Goal: Task Accomplishment & Management: Use online tool/utility

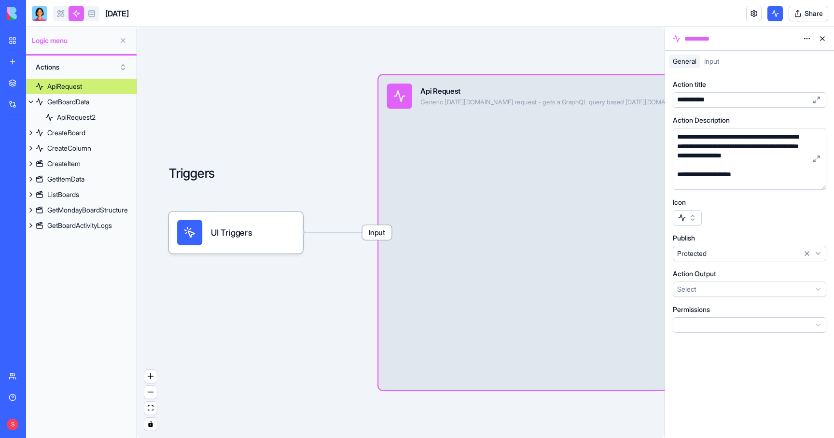
click at [563, 151] on div "Input Api Request Generic Monday.com request - gets a GraphQL query based on Mo…" at bounding box center [590, 232] width 424 height 315
click at [806, 37] on html "**********" at bounding box center [417, 219] width 834 height 438
click at [782, 56] on span "State" at bounding box center [777, 59] width 15 height 10
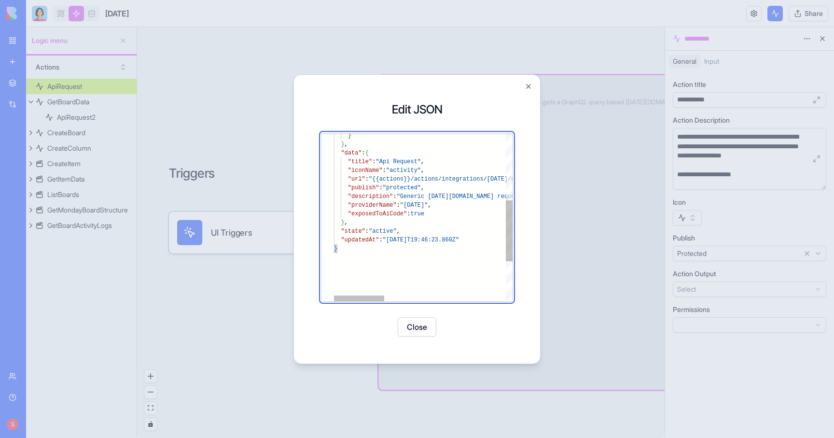
click at [449, 196] on div "} } , "data" : { "title" : "Api Request" , "iconName" : "activity" , "url" : "{…" at bounding box center [637, 180] width 606 height 463
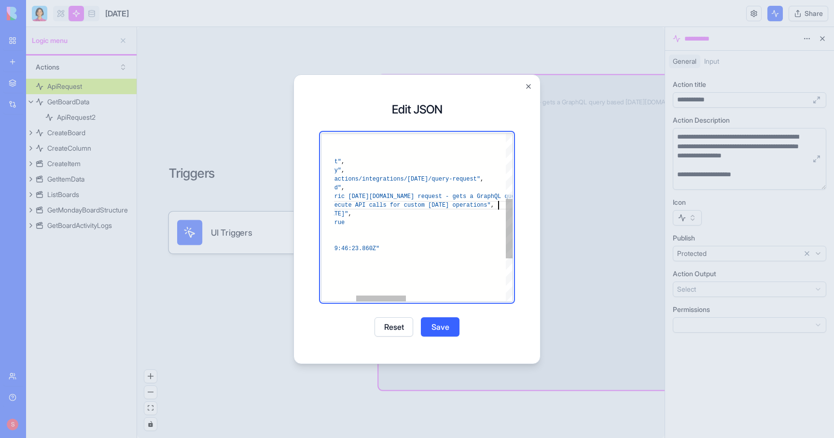
scroll to position [78, 244]
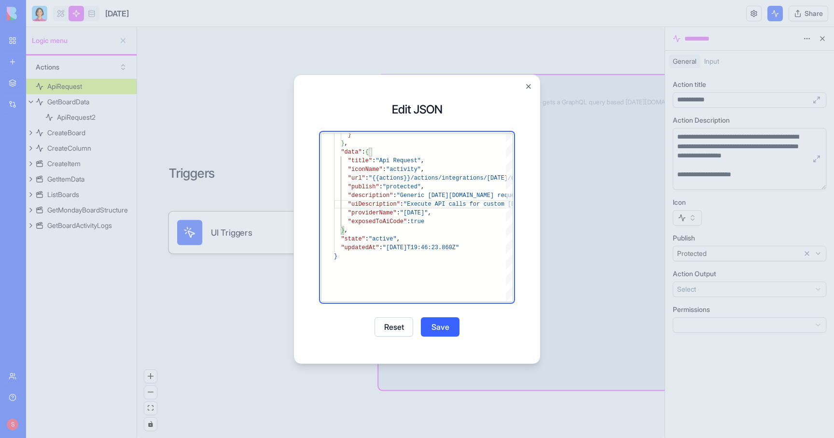
type textarea "**********"
click at [443, 323] on button "Save" at bounding box center [440, 326] width 39 height 19
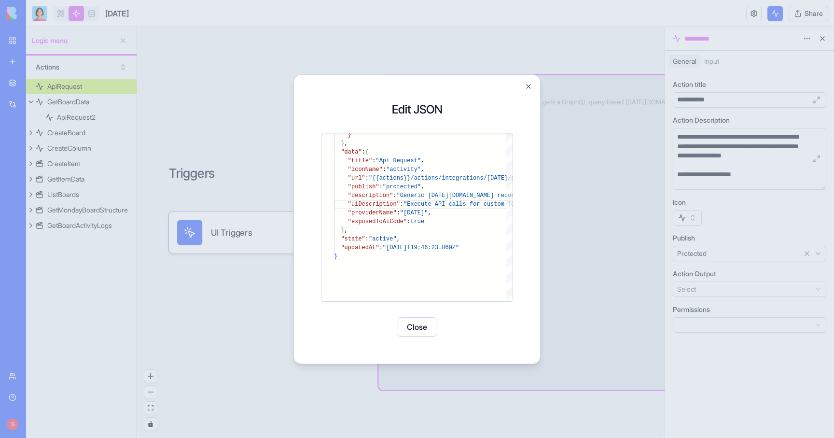
click at [417, 328] on button "Close" at bounding box center [416, 326] width 39 height 19
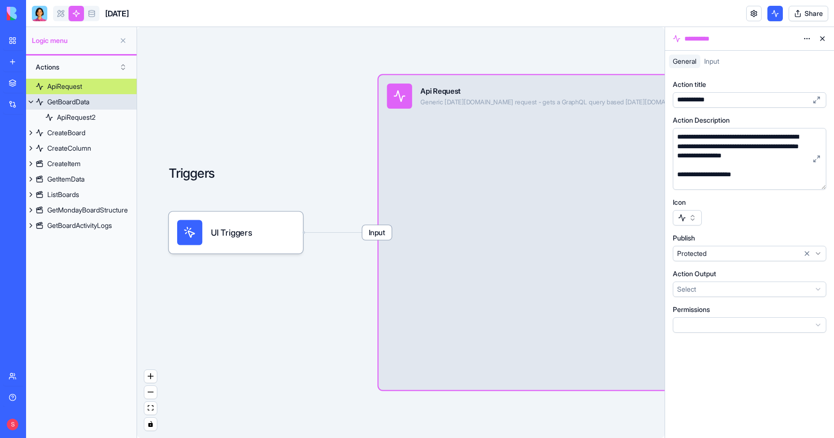
click at [62, 102] on div "GetBoardData" at bounding box center [68, 102] width 42 height 10
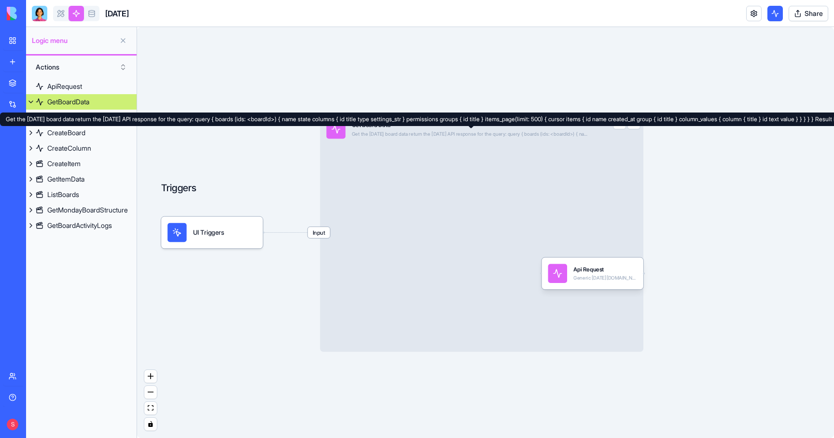
click at [450, 136] on div "Get the Monday board data return the Monday API response for the query: query {…" at bounding box center [471, 134] width 238 height 6
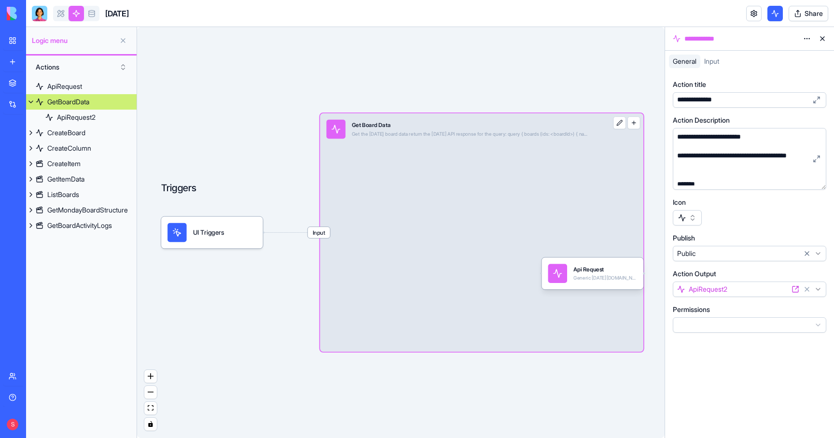
click at [807, 37] on html "**********" at bounding box center [417, 219] width 834 height 438
click at [779, 57] on span "State" at bounding box center [777, 59] width 15 height 10
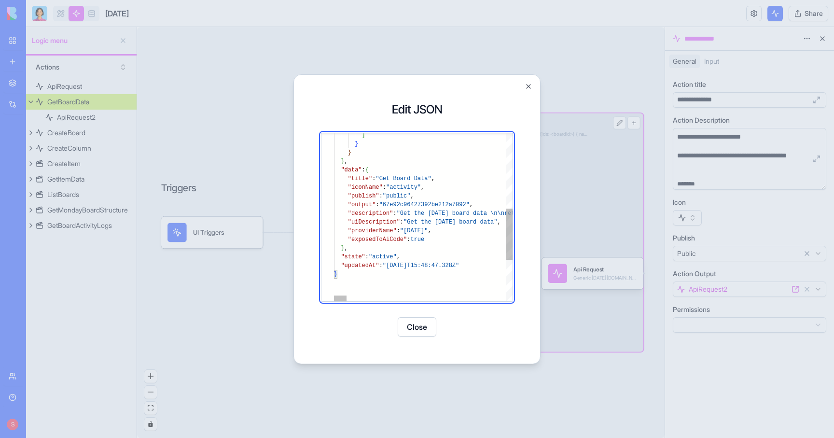
type textarea "**********"
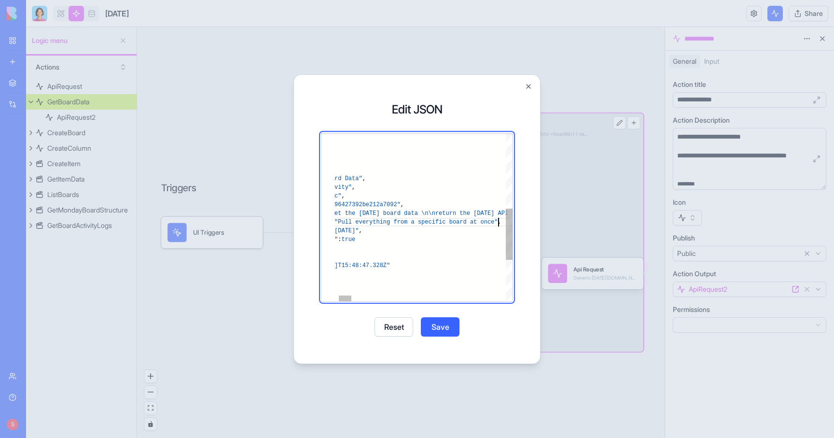
scroll to position [9, 233]
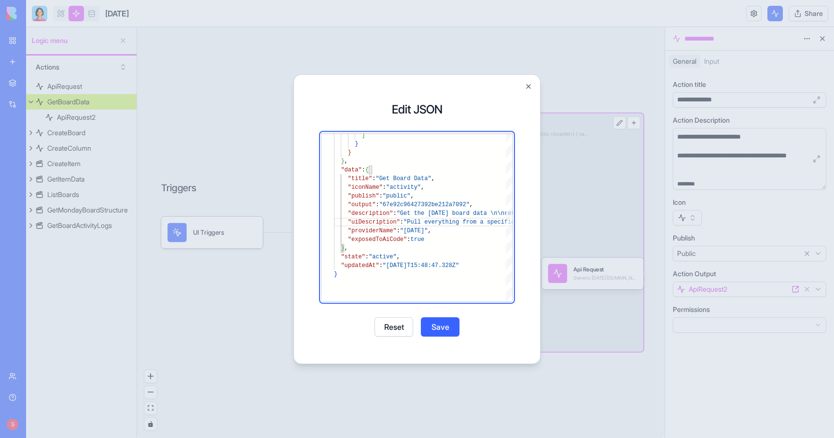
click at [437, 324] on button "Save" at bounding box center [440, 326] width 39 height 19
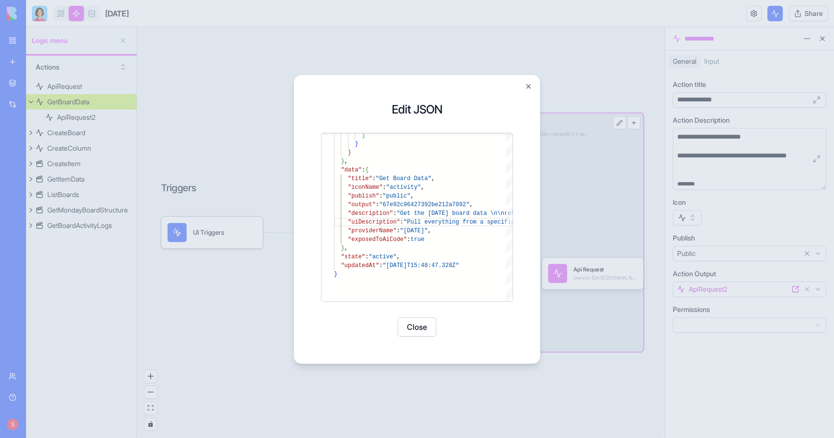
click at [417, 324] on button "Close" at bounding box center [416, 326] width 39 height 19
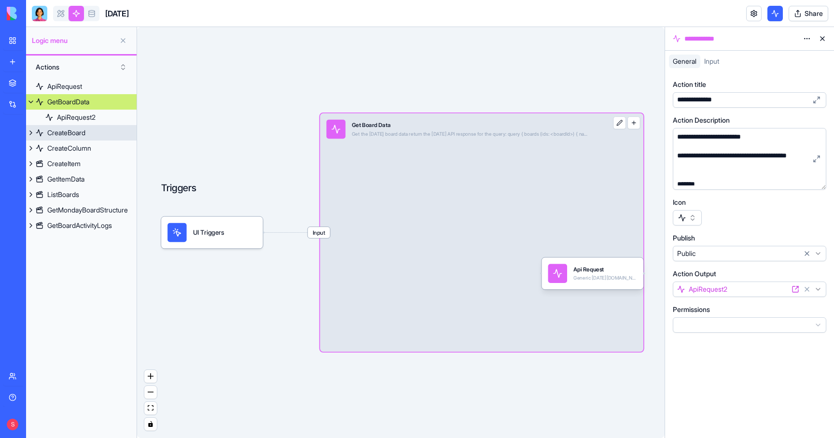
click at [72, 128] on div "CreateBoard" at bounding box center [66, 133] width 38 height 10
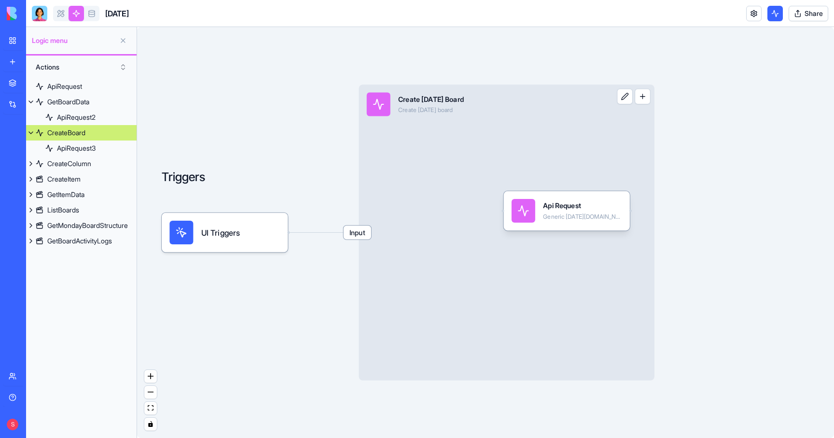
click at [583, 114] on div "Create Monday Board Create monday board" at bounding box center [479, 105] width 225 height 24
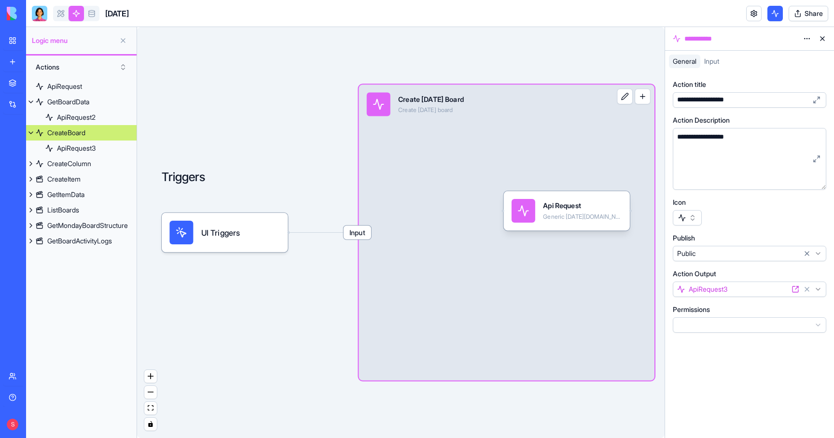
click at [802, 39] on html "**********" at bounding box center [417, 219] width 834 height 438
click at [786, 56] on span "State" at bounding box center [777, 59] width 15 height 10
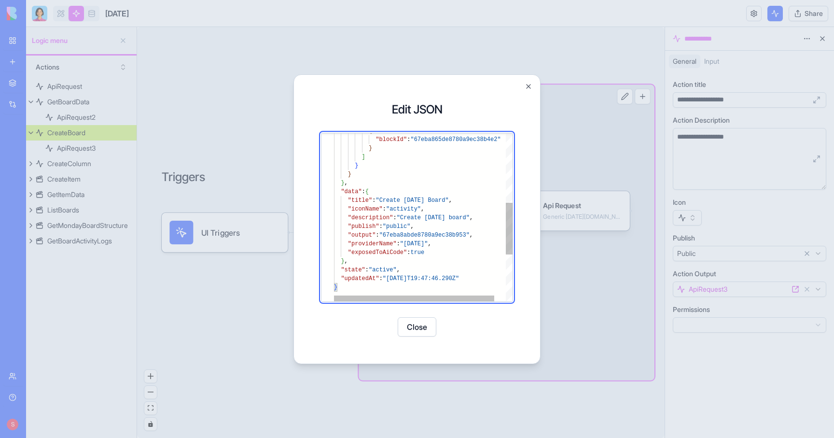
click at [481, 216] on div "{ "blockId" : "67eba865de8780a9ec38b4e2" } ] } } } , "data" : { "title" : "Crea…" at bounding box center [429, 179] width 191 height 541
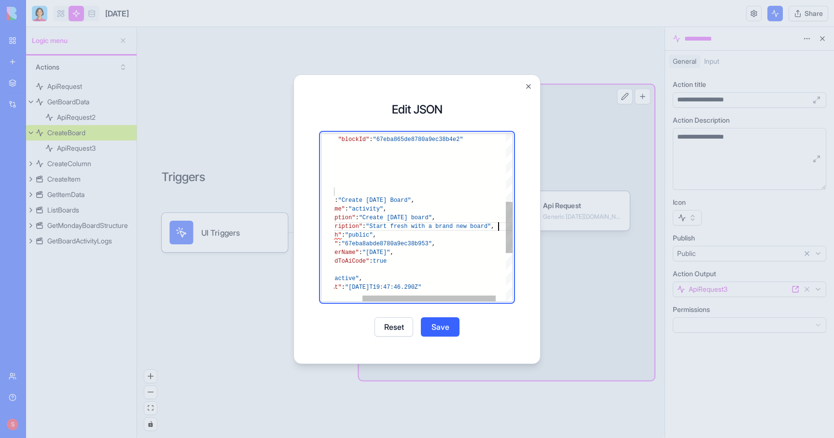
scroll to position [52, 202]
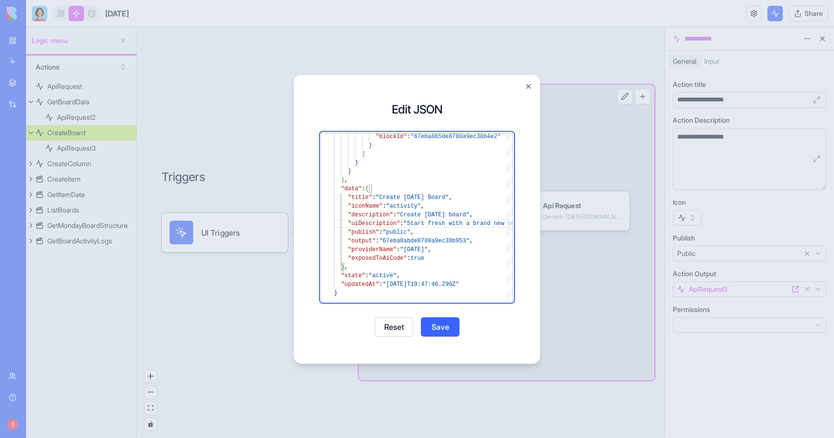
type textarea "**********"
click at [444, 322] on button "Save" at bounding box center [440, 326] width 39 height 19
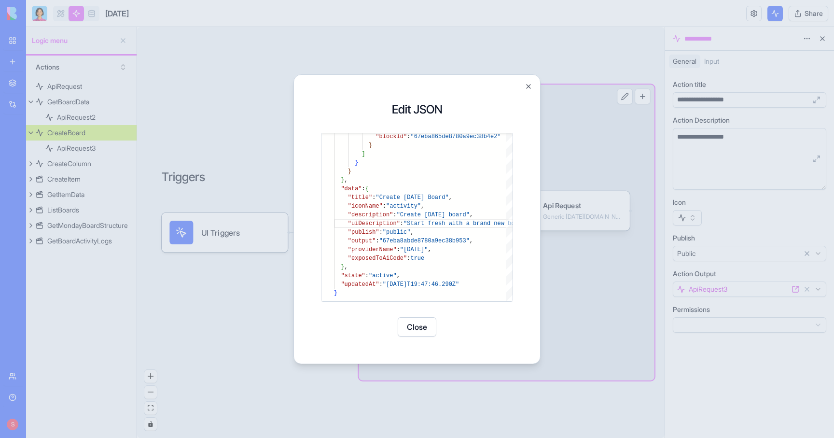
click at [420, 323] on button "Close" at bounding box center [416, 326] width 39 height 19
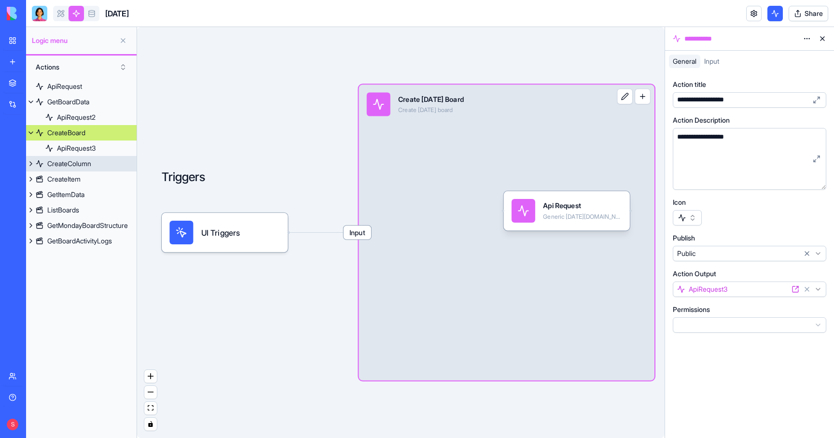
click at [65, 164] on div "CreateColumn" at bounding box center [69, 164] width 44 height 10
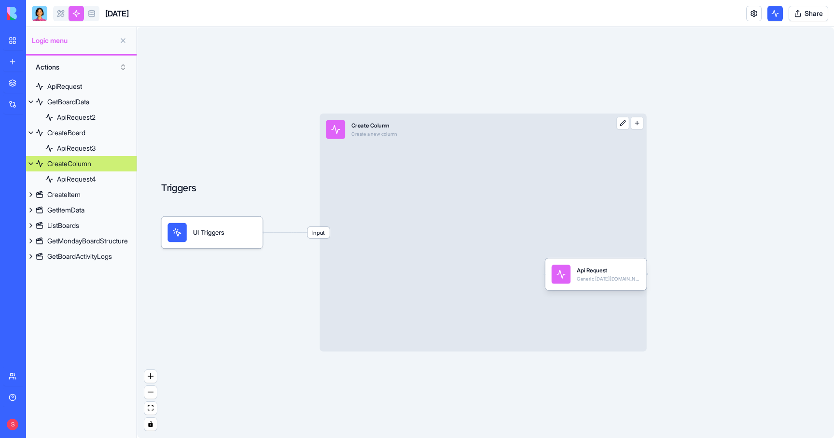
click at [513, 203] on div "Input Create Column Create a new column" at bounding box center [483, 231] width 327 height 237
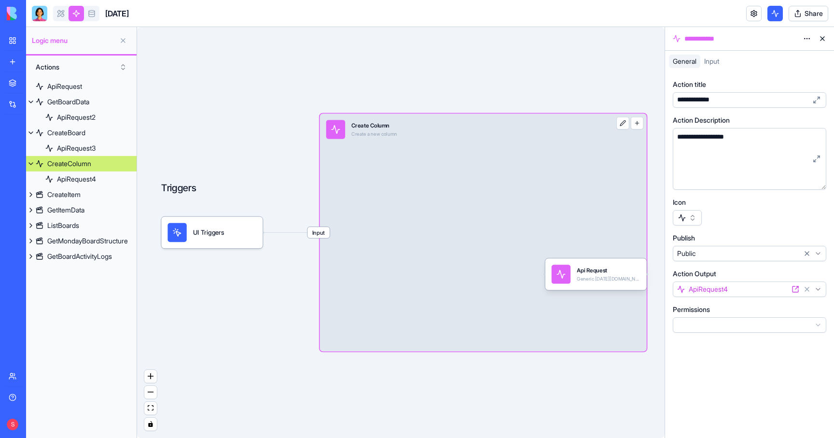
click at [806, 34] on html "**********" at bounding box center [417, 219] width 834 height 438
click at [782, 55] on span "State" at bounding box center [777, 59] width 15 height 10
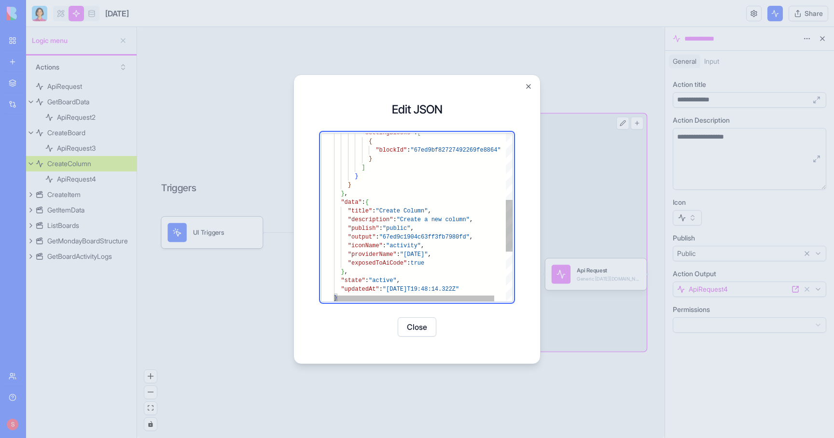
click at [479, 221] on div ""settingBlocks" : [ { "blockId" : "67ed9bf82727492269fe8864" } ] } } } , "data"…" at bounding box center [429, 190] width 191 height 541
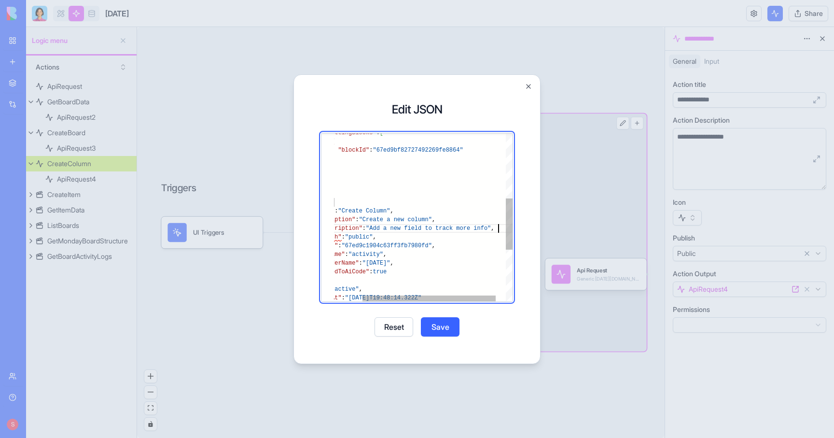
scroll to position [43, 202]
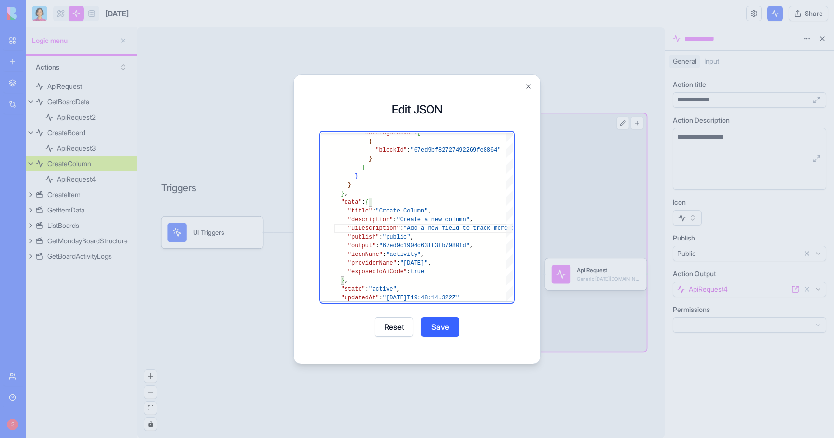
type textarea "**********"
click at [443, 322] on button "Save" at bounding box center [440, 326] width 39 height 19
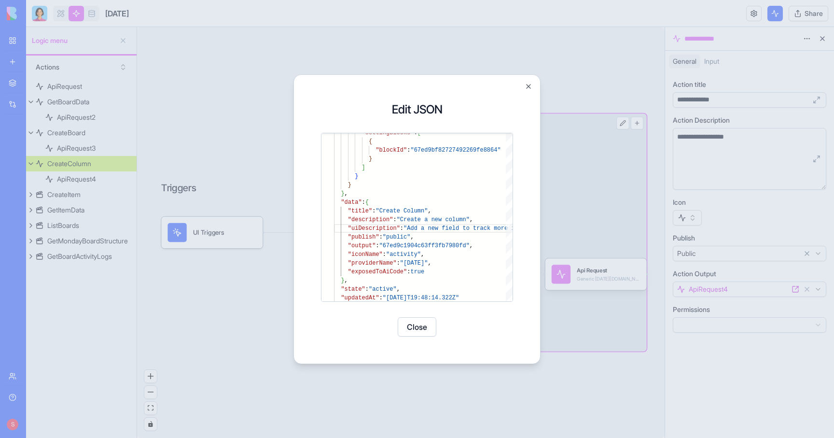
click at [421, 327] on button "Close" at bounding box center [416, 326] width 39 height 19
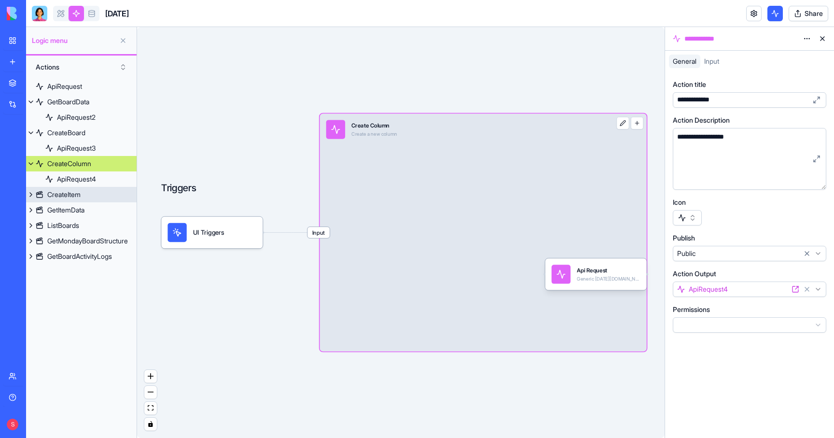
click at [87, 198] on link "CreateItem" at bounding box center [81, 194] width 110 height 15
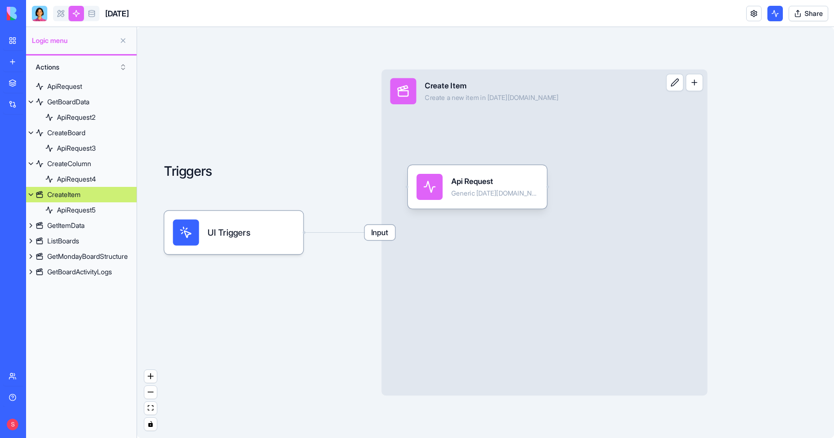
click at [629, 118] on div "Input Create Item Create a new item in monday.com" at bounding box center [544, 232] width 326 height 326
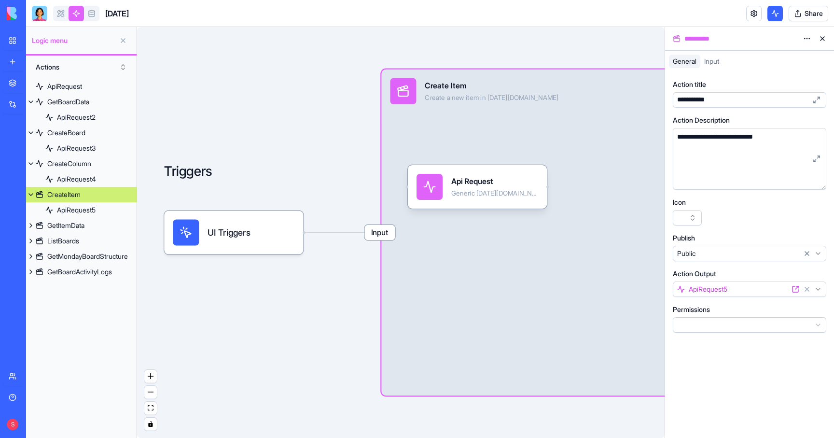
click at [808, 36] on html "**********" at bounding box center [417, 219] width 834 height 438
click at [789, 58] on div "State" at bounding box center [783, 58] width 57 height 15
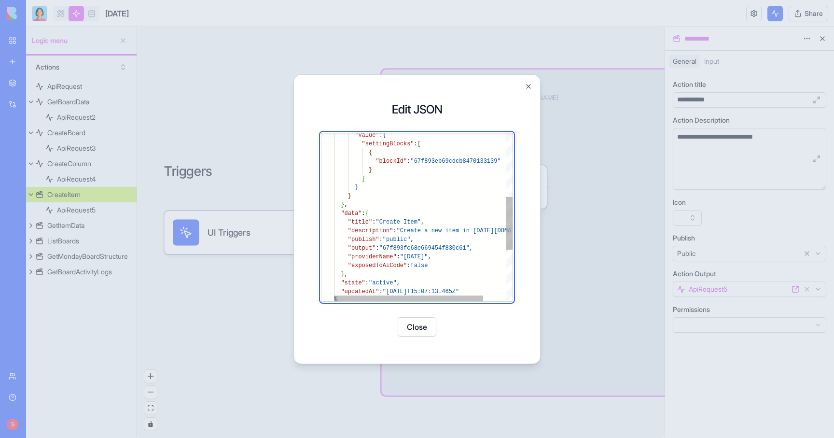
type textarea "**********"
click at [445, 226] on div ""value" : { "settingBlocks" : [ { "blockId" : "67f893eb69cdcb8470133139" } ] } …" at bounding box center [436, 197] width 205 height 533
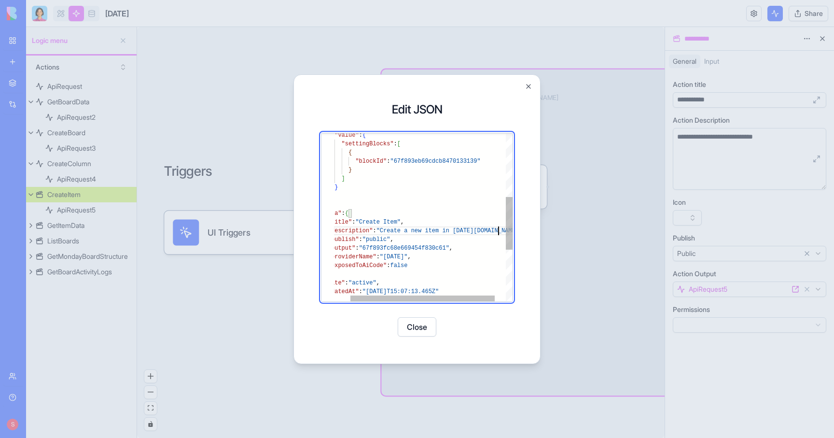
scroll to position [35, 184]
click at [423, 324] on button "Close" at bounding box center [416, 326] width 39 height 19
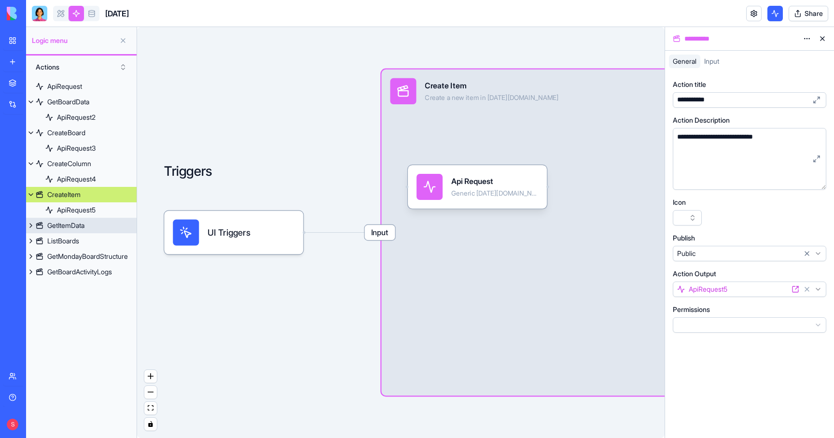
click at [74, 225] on div "GetItemData" at bounding box center [65, 225] width 37 height 10
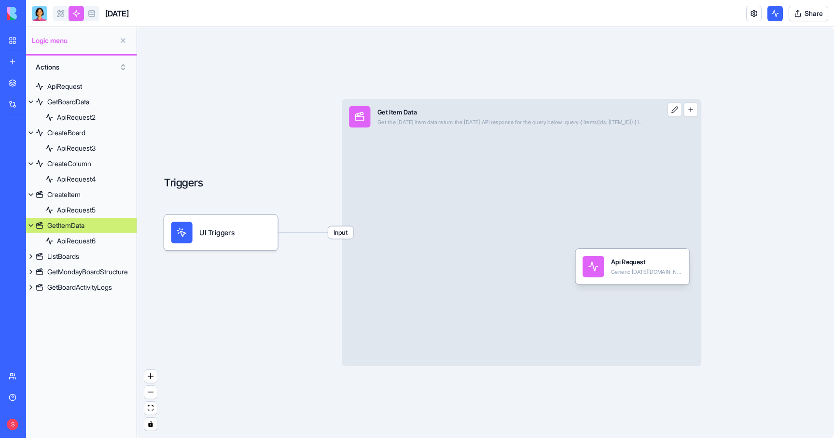
click at [553, 177] on div "Input Get Item Data Get the Monday item data return the Monday API response for…" at bounding box center [521, 232] width 359 height 267
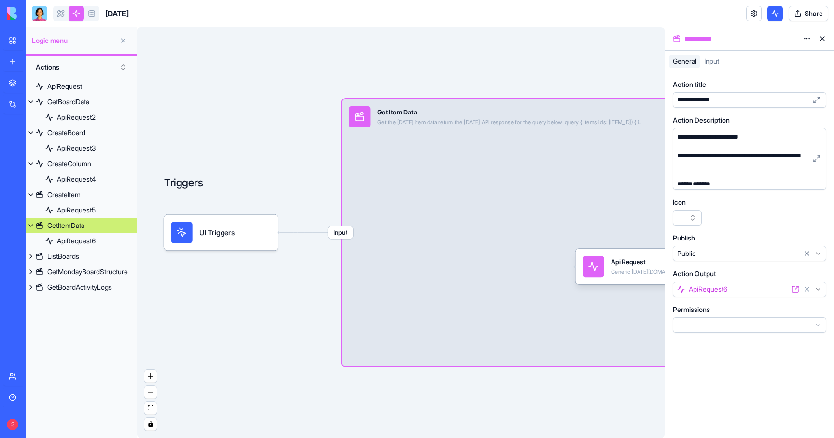
click at [810, 39] on html "**********" at bounding box center [417, 219] width 834 height 438
click at [782, 60] on span "State" at bounding box center [777, 59] width 15 height 10
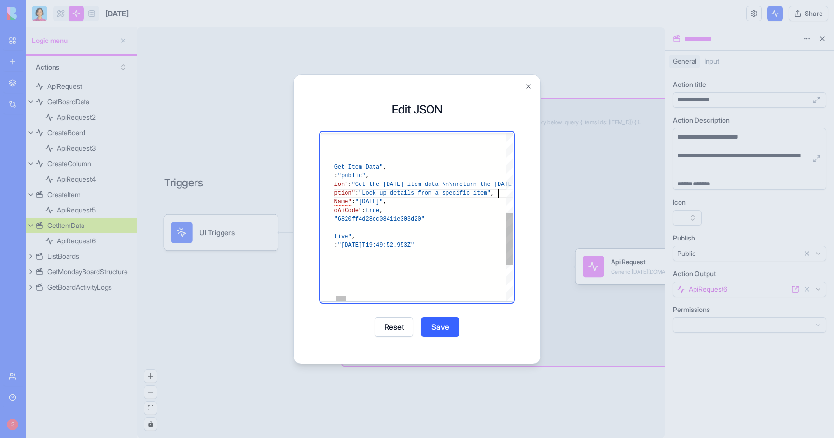
scroll to position [9, 209]
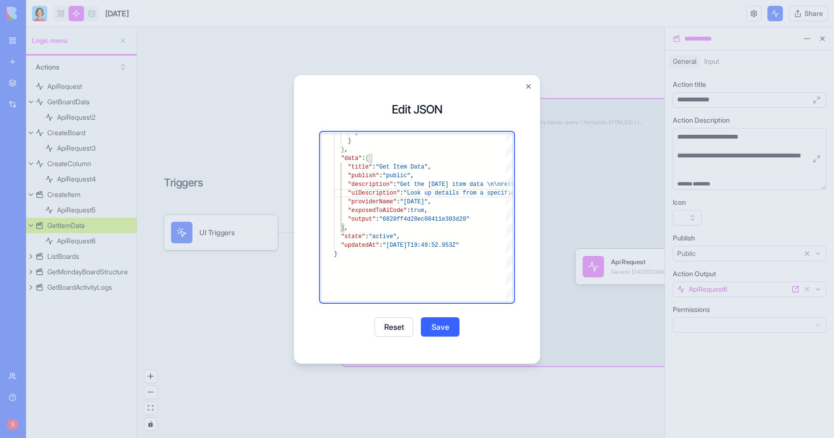
type textarea "**********"
click at [442, 328] on button "Save" at bounding box center [440, 326] width 39 height 19
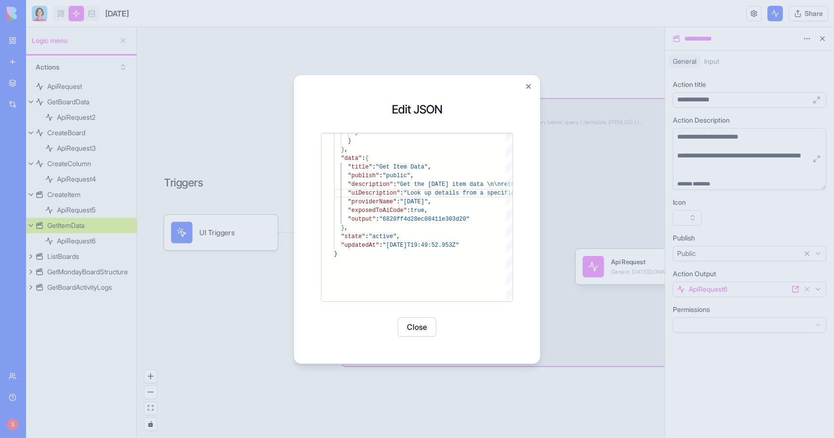
click at [424, 327] on button "Close" at bounding box center [416, 326] width 39 height 19
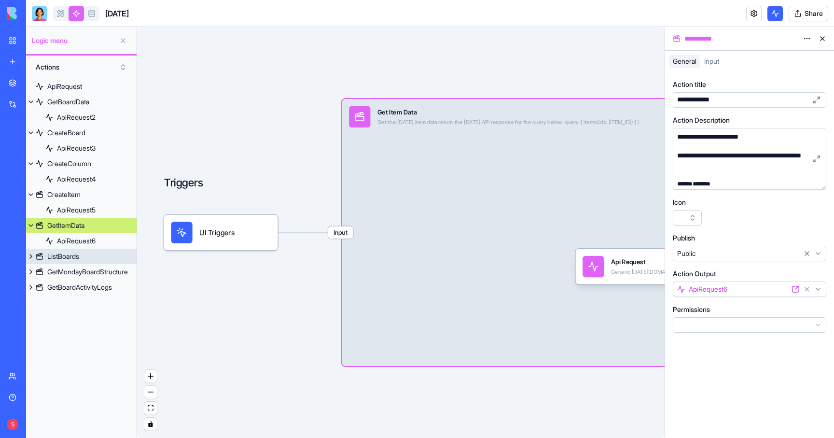
click at [75, 255] on div "ListBoards" at bounding box center [63, 256] width 32 height 10
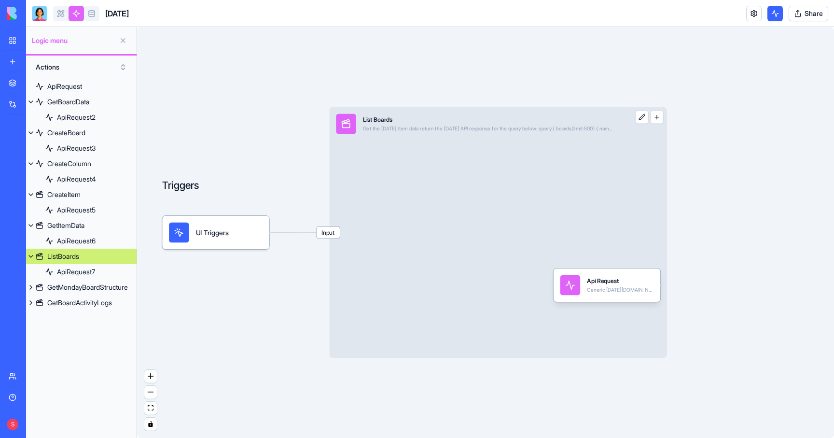
click at [457, 153] on div "Input List Boards Get the Monday item data return the Monday API response for t…" at bounding box center [497, 232] width 337 height 250
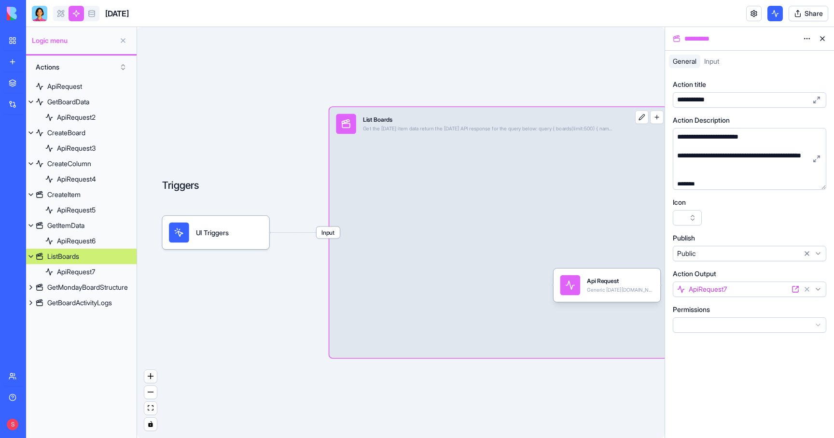
click at [807, 33] on html "**********" at bounding box center [417, 219] width 834 height 438
click at [780, 56] on span "State" at bounding box center [777, 59] width 15 height 10
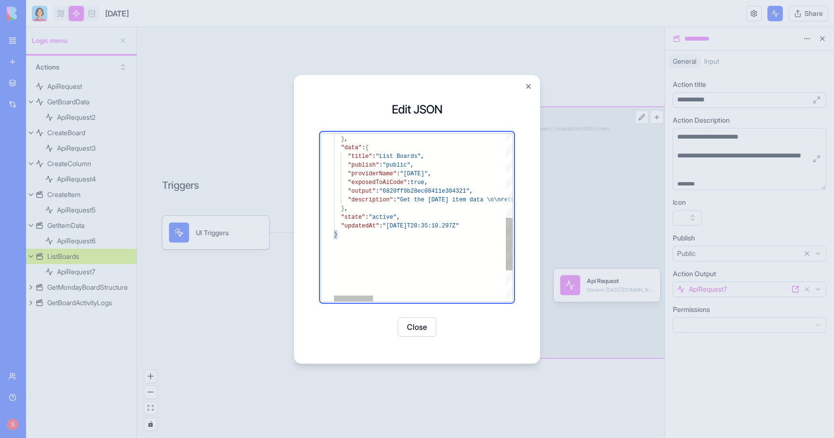
click at [463, 198] on div "} } , "data" : { "title" : "List Boards" , "publish" : "public" , "providerName…" at bounding box center [722, 131] width 777 height 533
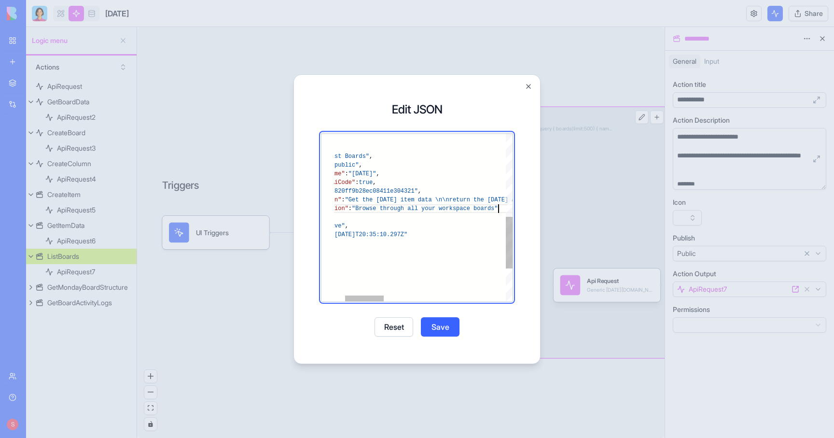
scroll to position [78, 216]
type textarea "**********"
click at [439, 322] on button "Save" at bounding box center [440, 326] width 39 height 19
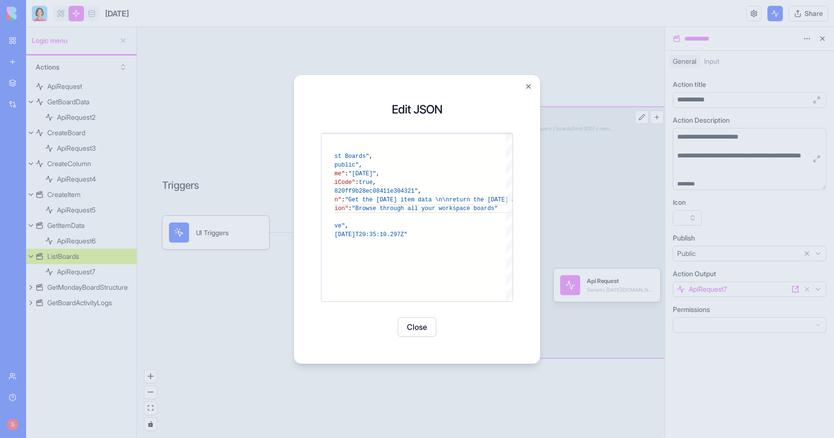
click at [421, 326] on button "Close" at bounding box center [416, 326] width 39 height 19
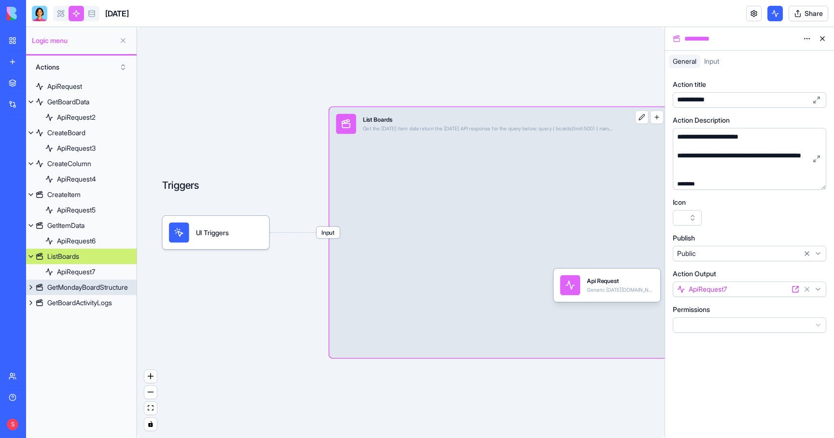
click at [82, 288] on div "GetMondayBoardStructure" at bounding box center [87, 287] width 81 height 10
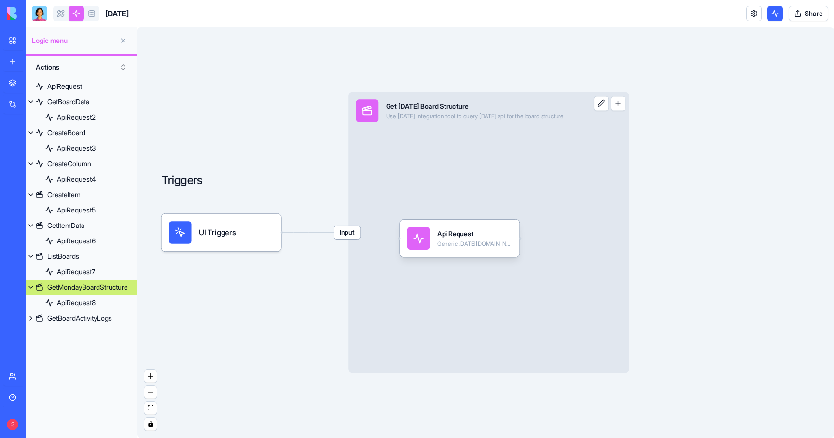
click at [540, 131] on div "Input Get Monday Board Structure Use this monday integration tool to query mond…" at bounding box center [488, 232] width 281 height 281
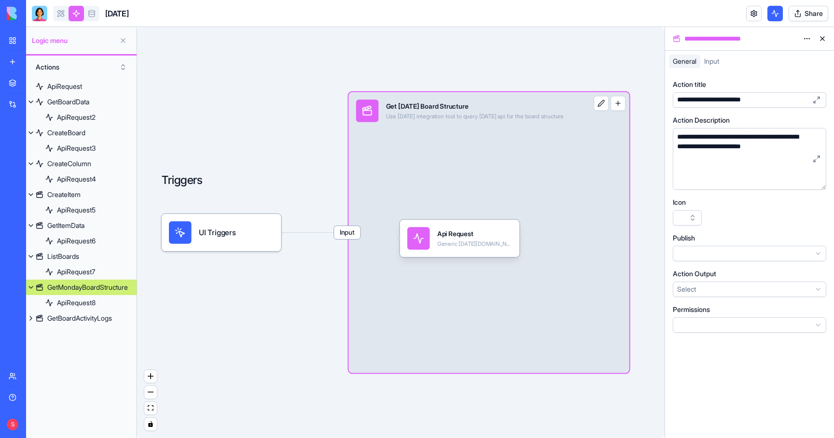
click at [809, 40] on html "**********" at bounding box center [417, 219] width 834 height 438
click at [85, 315] on html "**********" at bounding box center [417, 219] width 834 height 438
click at [70, 315] on div "GetBoardActivityLogs" at bounding box center [79, 318] width 65 height 10
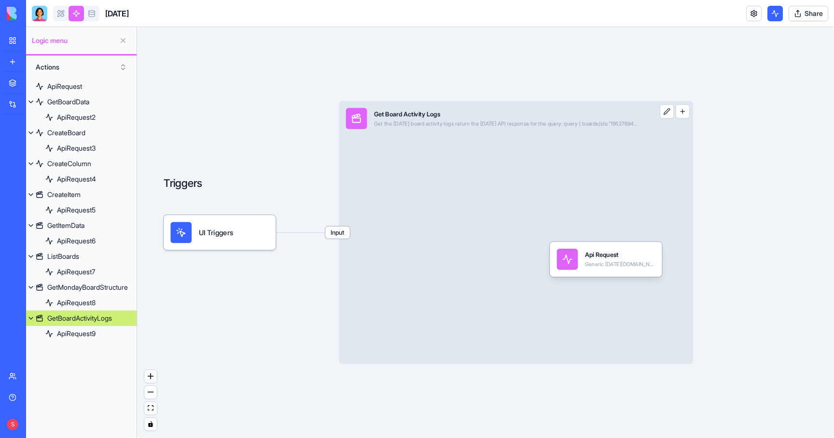
click at [416, 165] on div "Input Get Board Activity Logs Get the Monday board activity logs return the Mon…" at bounding box center [516, 232] width 354 height 263
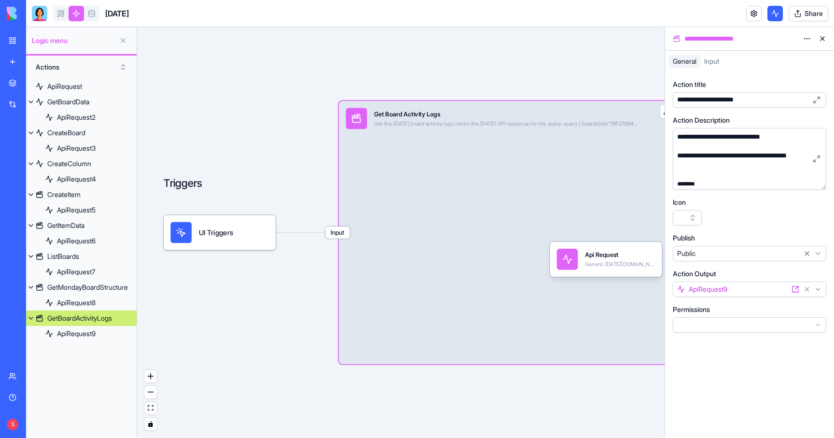
click at [806, 39] on html "**********" at bounding box center [417, 219] width 834 height 438
click at [783, 60] on span "State" at bounding box center [777, 59] width 15 height 10
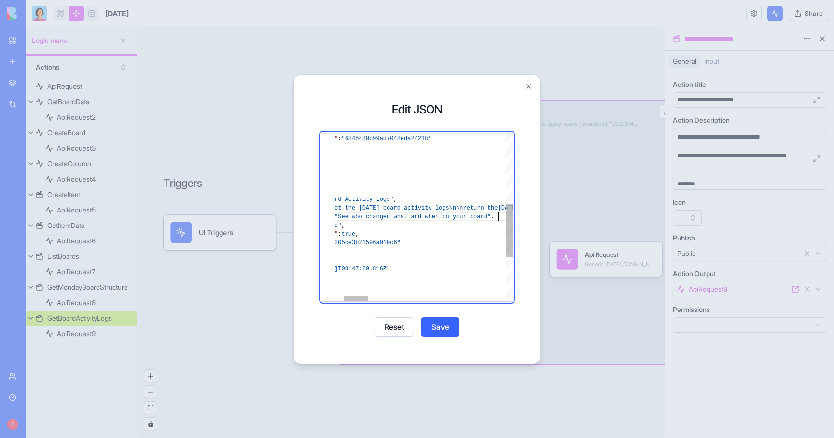
scroll to position [43, 233]
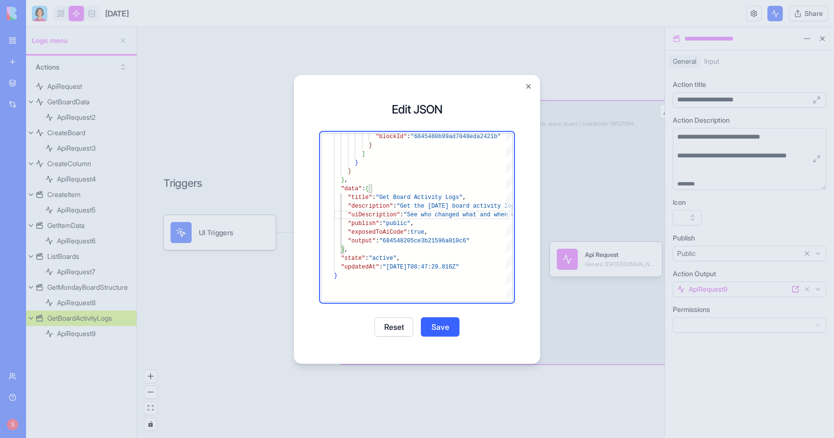
type textarea "**********"
click at [452, 320] on button "Save" at bounding box center [440, 326] width 39 height 19
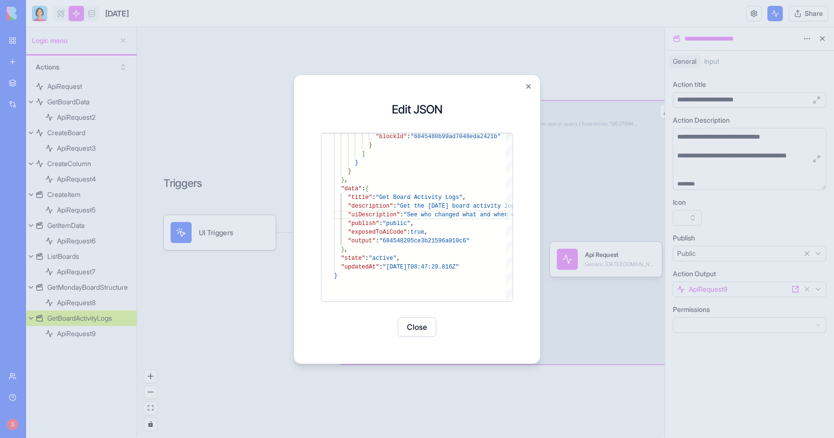
click at [422, 324] on button "Close" at bounding box center [416, 326] width 39 height 19
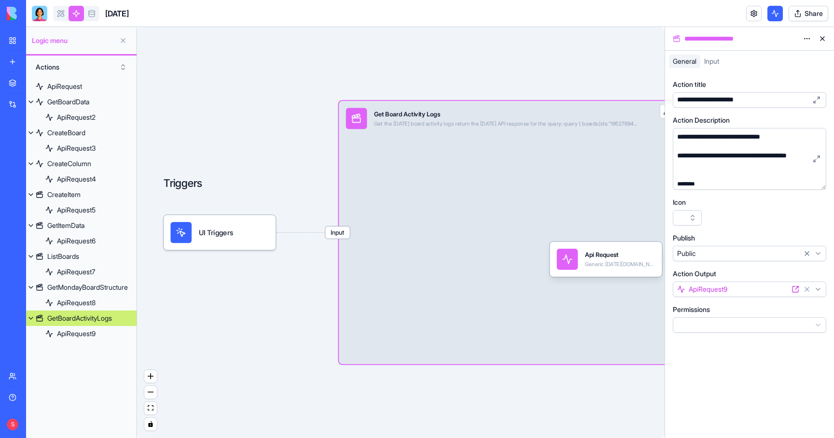
click at [14, 101] on link "Integrations" at bounding box center [22, 104] width 39 height 19
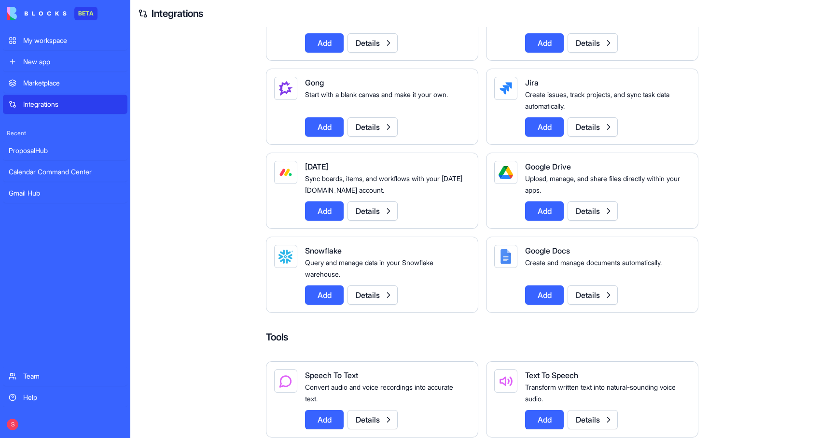
scroll to position [715, 0]
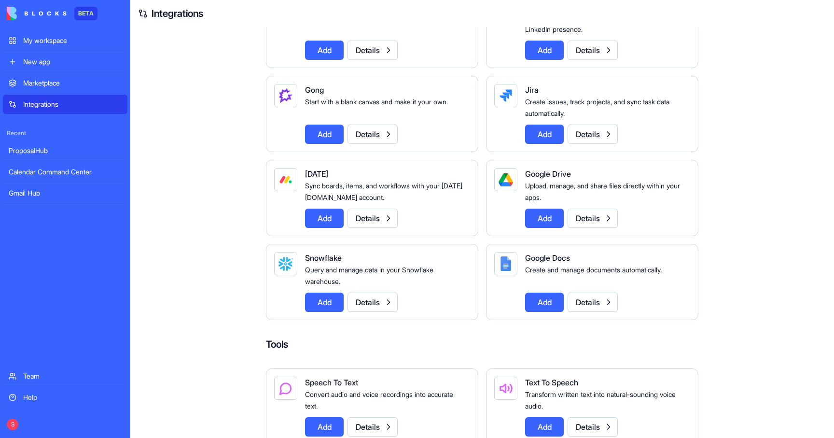
click at [376, 228] on button "Details" at bounding box center [372, 217] width 50 height 19
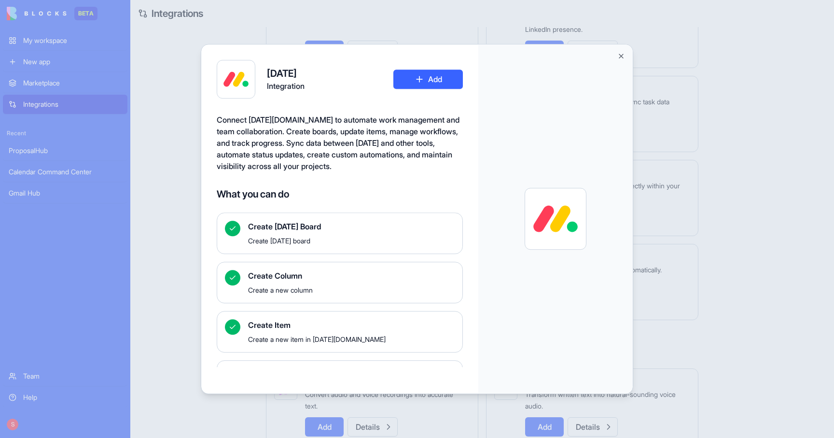
scroll to position [166, 0]
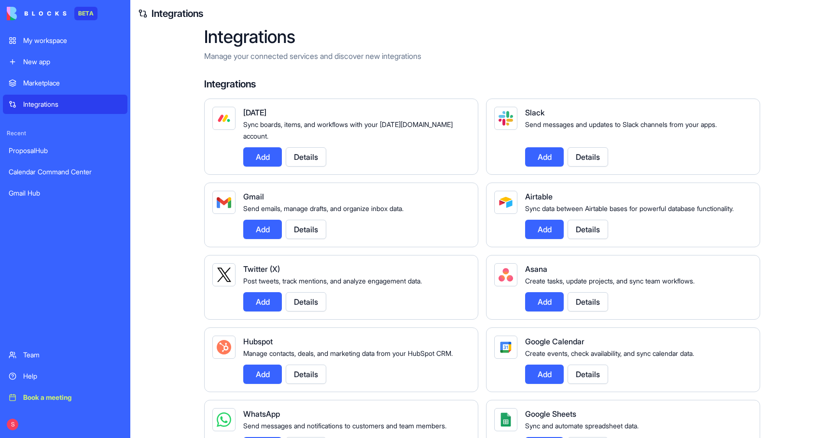
click at [308, 147] on button "Details" at bounding box center [306, 156] width 41 height 19
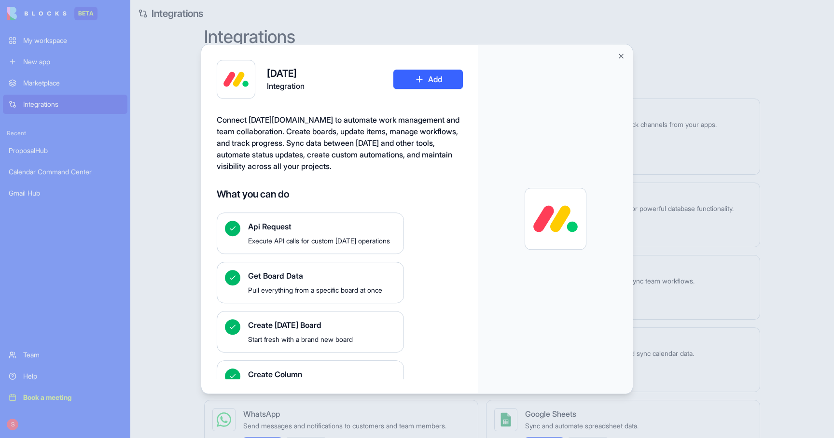
click at [620, 55] on button "Close" at bounding box center [621, 56] width 8 height 8
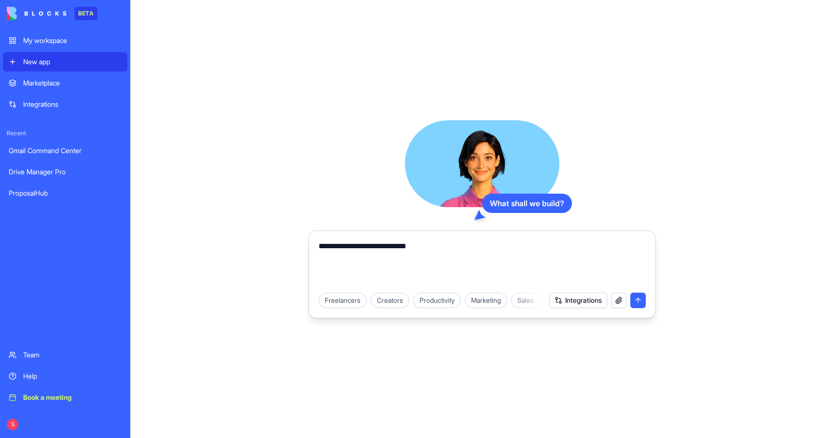
click at [378, 254] on textarea "**********" at bounding box center [481, 263] width 327 height 46
type textarea "**********"
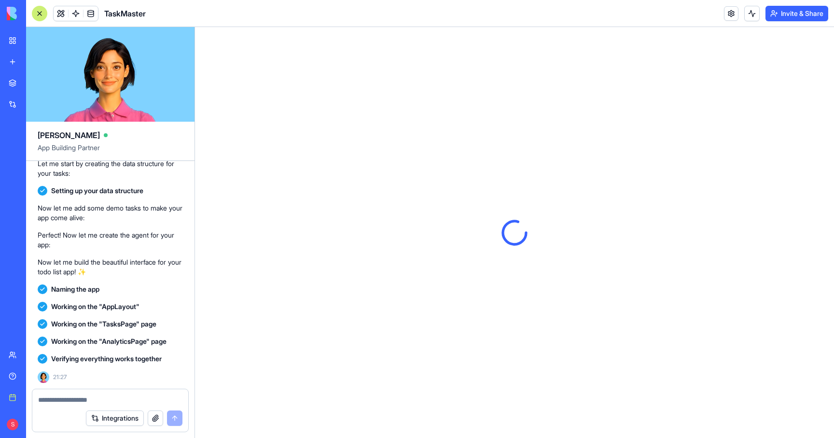
scroll to position [253, 0]
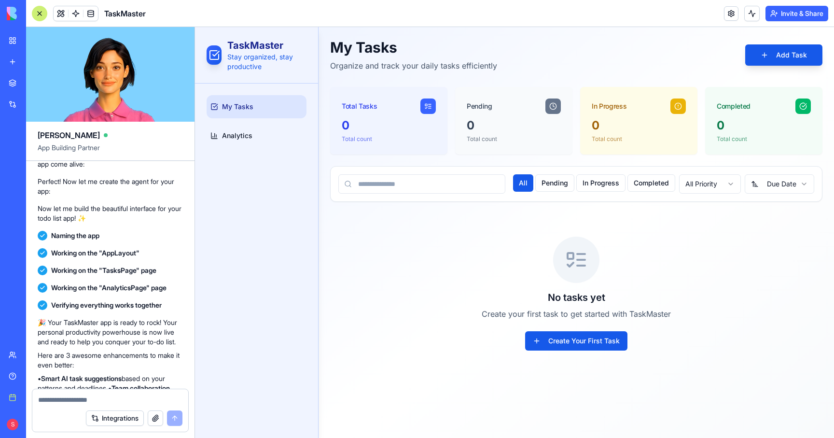
scroll to position [164, 0]
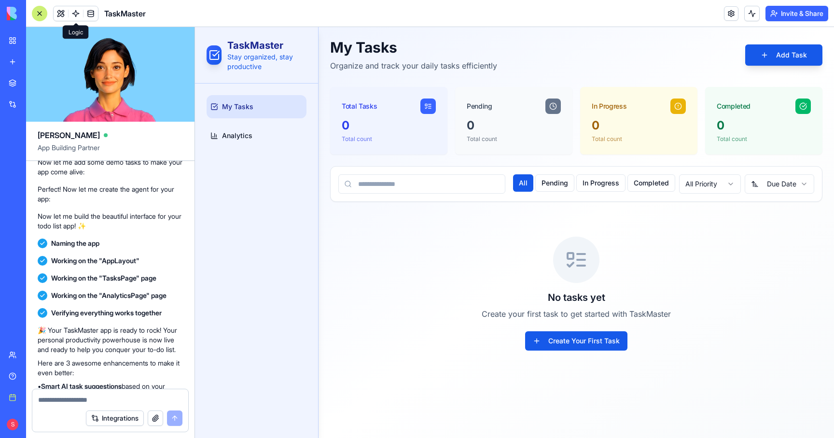
click at [73, 12] on link at bounding box center [76, 13] width 14 height 14
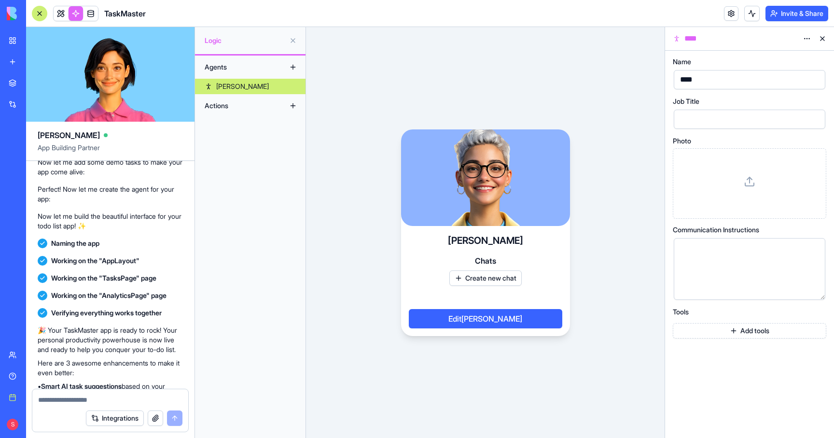
click at [256, 103] on div "Actions" at bounding box center [238, 105] width 77 height 15
click at [289, 104] on button at bounding box center [292, 105] width 15 height 15
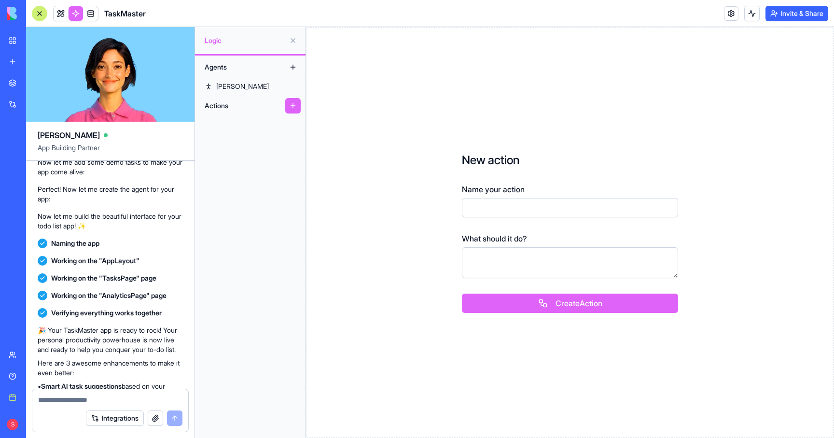
click at [221, 103] on div "Actions" at bounding box center [238, 105] width 77 height 15
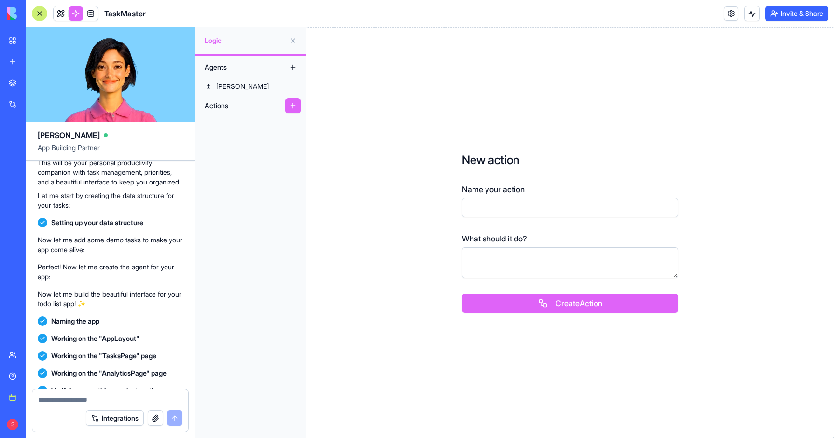
scroll to position [253, 0]
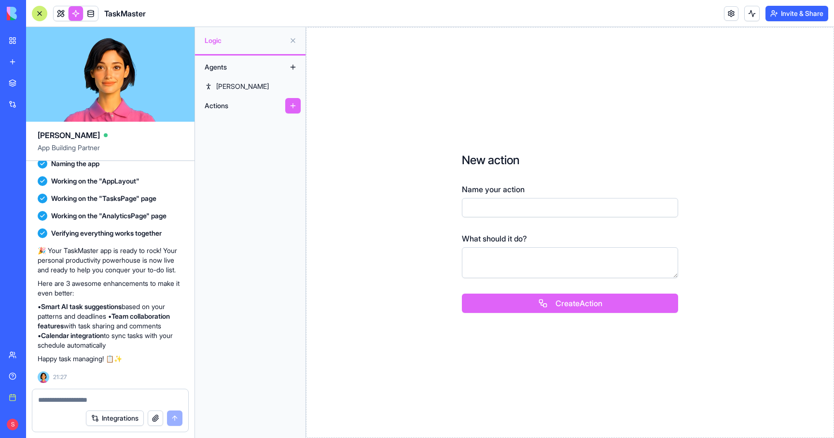
click at [88, 396] on textarea at bounding box center [110, 400] width 144 height 10
type textarea "**********"
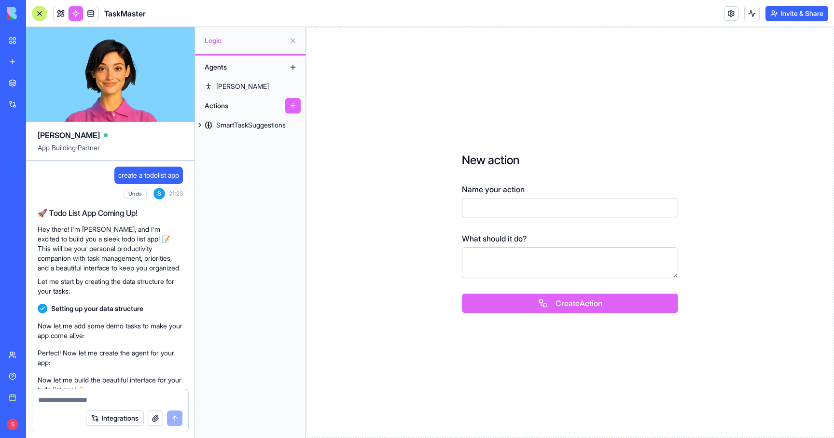
scroll to position [639, 0]
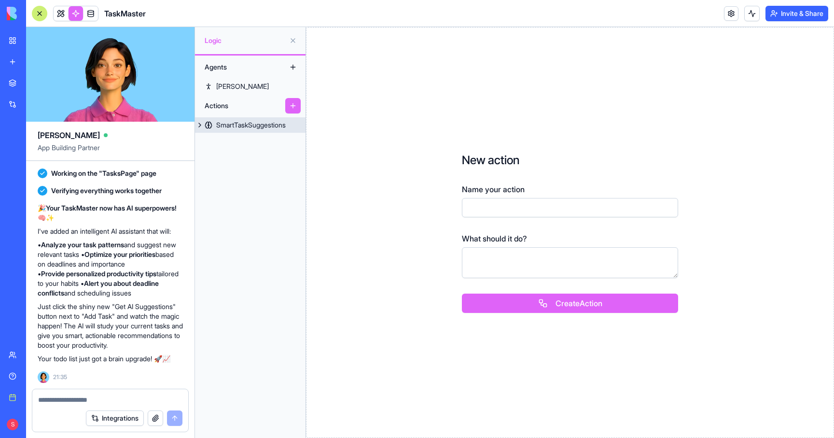
click at [263, 130] on link "SmartTaskSuggestions" at bounding box center [250, 124] width 110 height 15
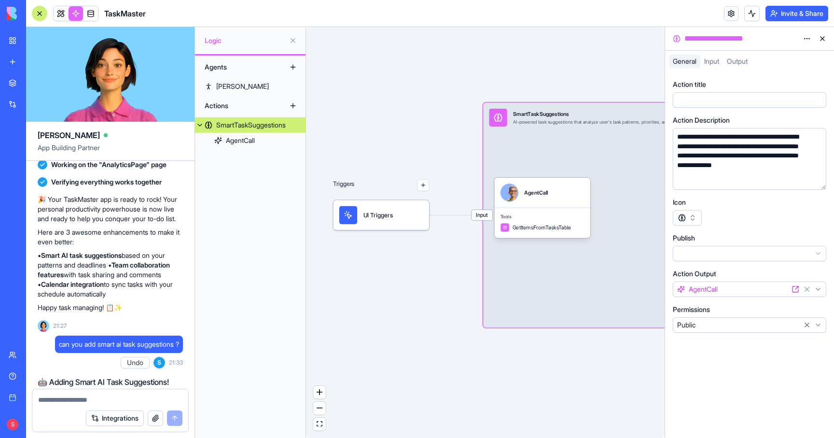
scroll to position [253, 0]
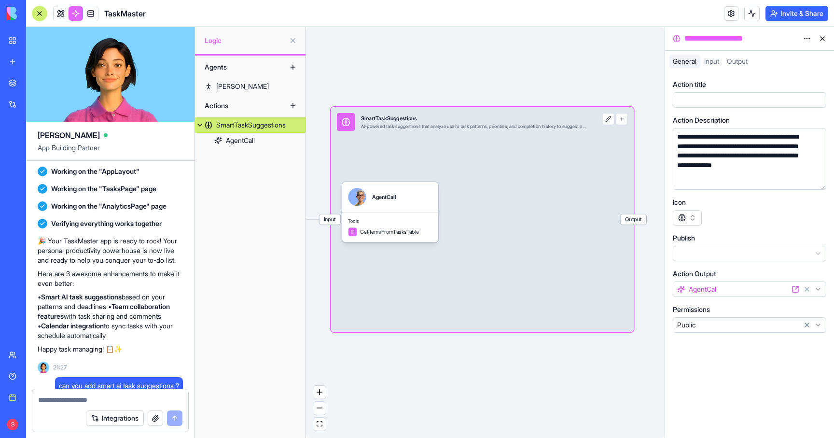
click at [620, 117] on button "button" at bounding box center [622, 119] width 12 height 12
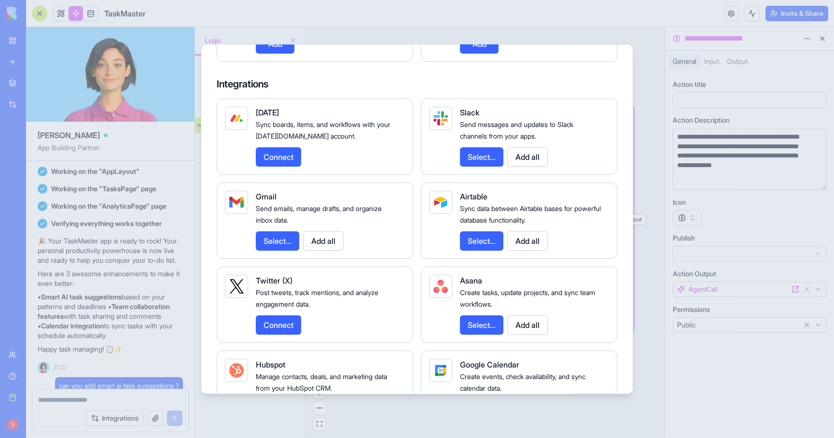
scroll to position [778, 0]
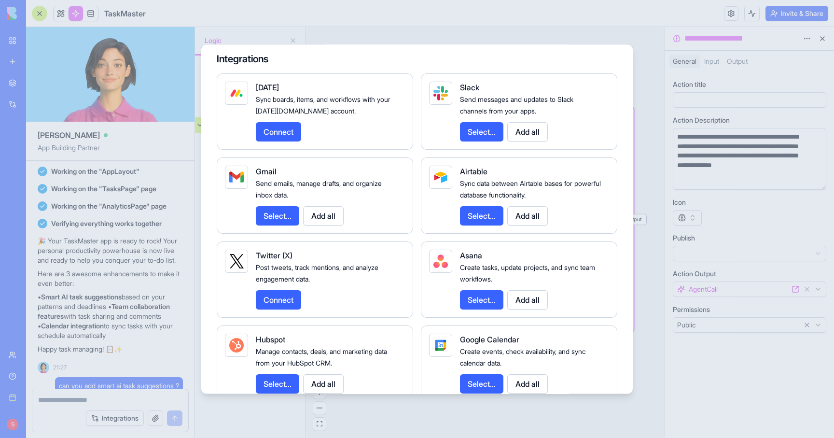
click at [272, 225] on button "Select..." at bounding box center [277, 215] width 43 height 19
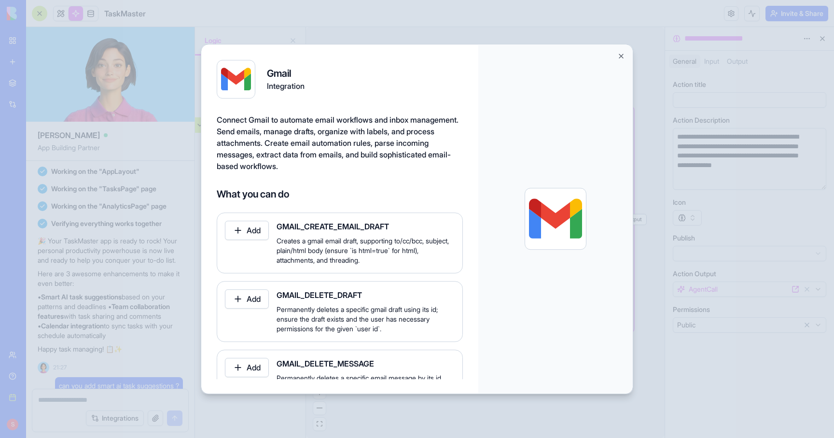
click at [248, 225] on button "Add" at bounding box center [247, 229] width 44 height 19
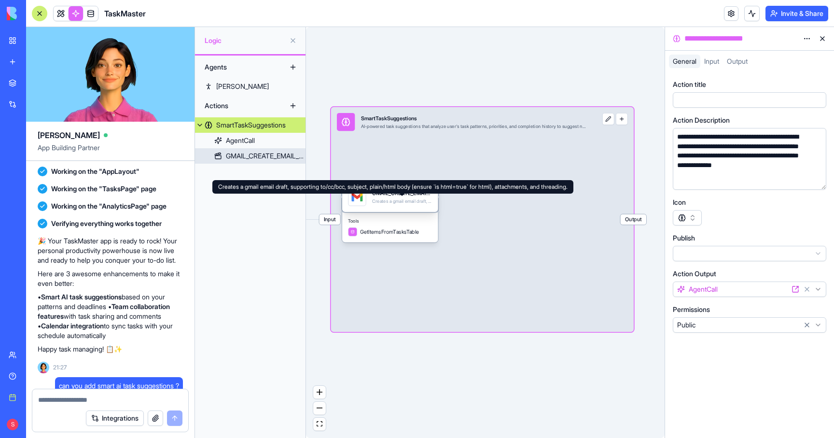
click at [394, 199] on div "Creates a gmail email draft, supporting to/cc/bcc, subject, plain/html body (en…" at bounding box center [402, 201] width 60 height 6
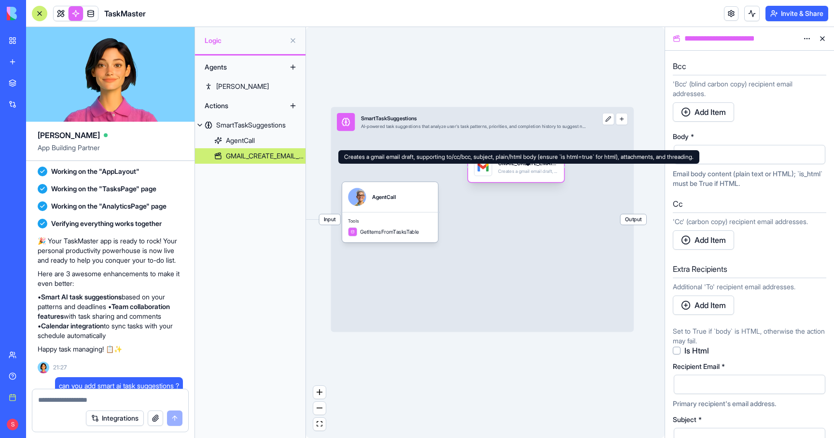
drag, startPoint x: 394, startPoint y: 199, endPoint x: 520, endPoint y: 169, distance: 129.4
click at [520, 169] on div "Creates a gmail email draft, supporting to/cc/bcc, subject, plain/html body (en…" at bounding box center [528, 171] width 60 height 6
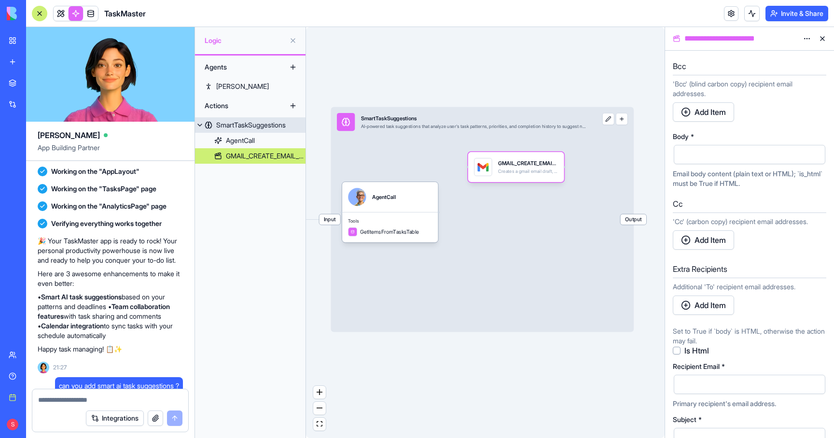
click at [625, 121] on button "button" at bounding box center [622, 119] width 12 height 12
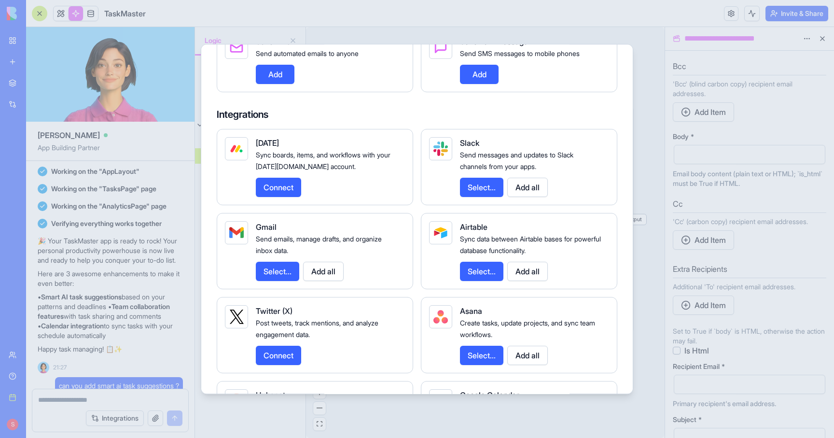
scroll to position [789, 0]
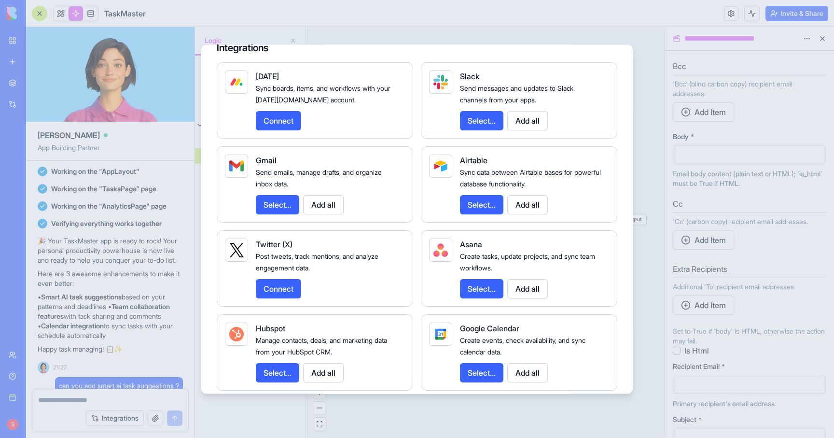
click at [277, 213] on button "Select..." at bounding box center [277, 204] width 43 height 19
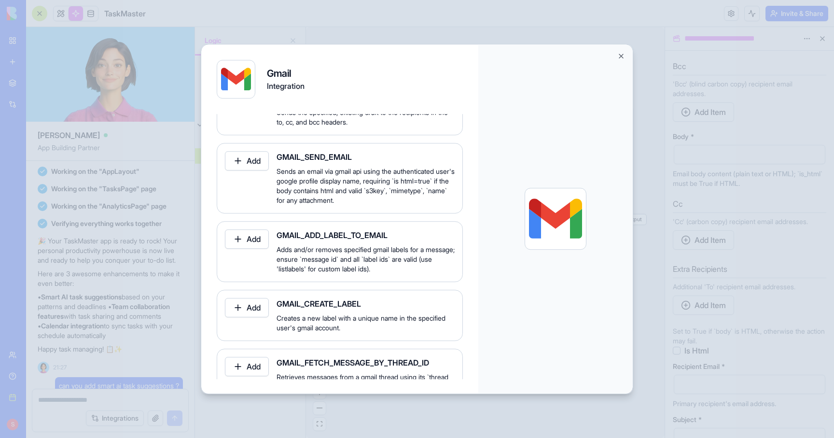
scroll to position [955, 0]
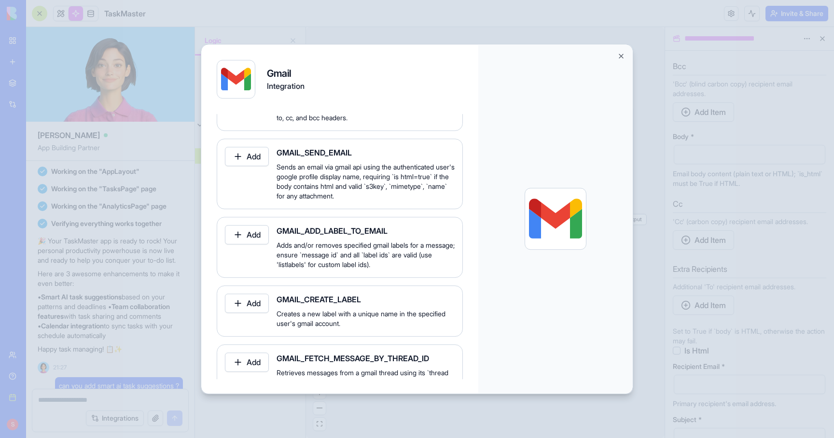
click at [245, 158] on button "Add" at bounding box center [247, 156] width 44 height 19
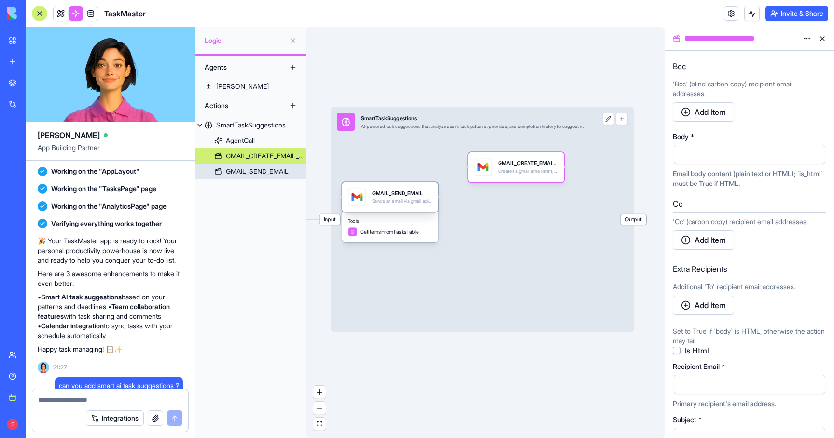
click at [402, 189] on div "GMAIL_SEND_EMAIL" at bounding box center [402, 193] width 60 height 8
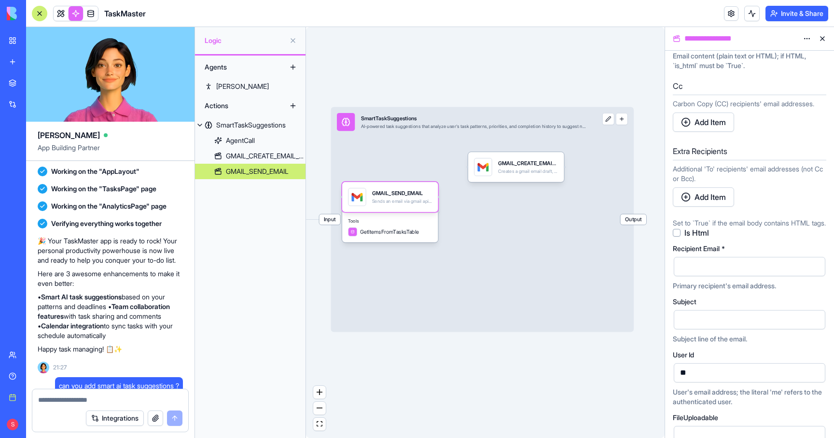
scroll to position [168, 0]
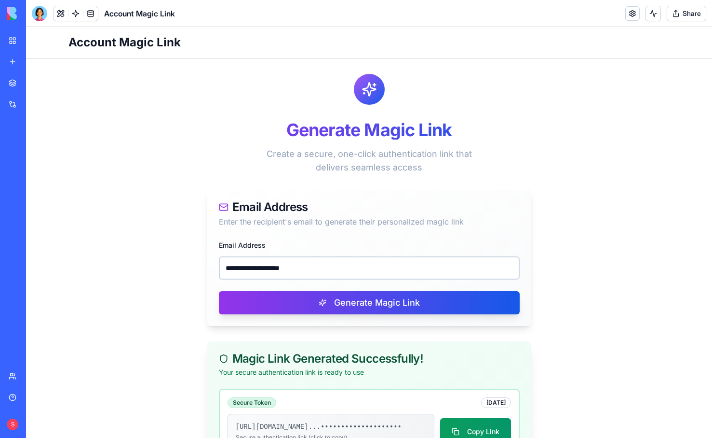
scroll to position [91, 0]
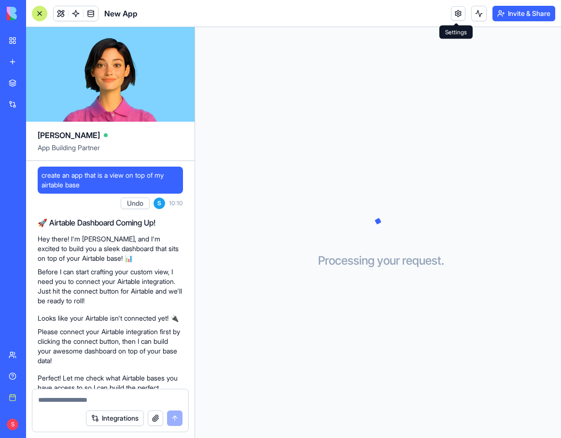
click at [456, 14] on link at bounding box center [458, 13] width 14 height 14
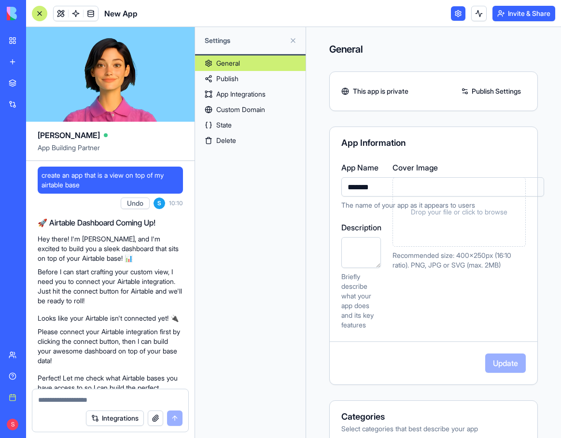
click at [259, 145] on link "Delete" at bounding box center [250, 140] width 110 height 15
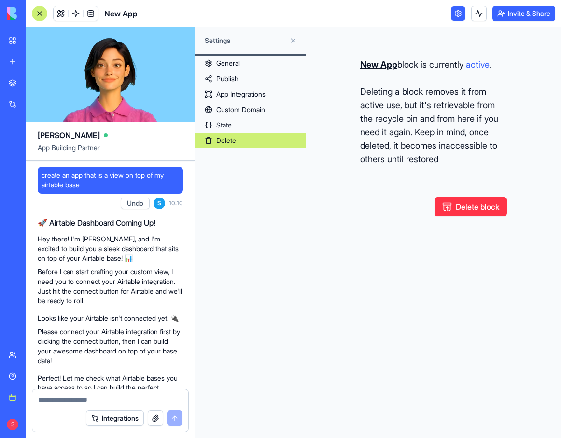
click at [470, 205] on button "Delete block" at bounding box center [470, 206] width 72 height 19
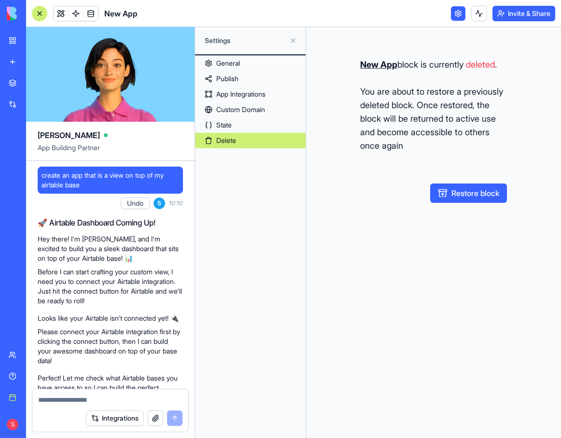
click at [13, 59] on link "New app" at bounding box center [22, 61] width 39 height 19
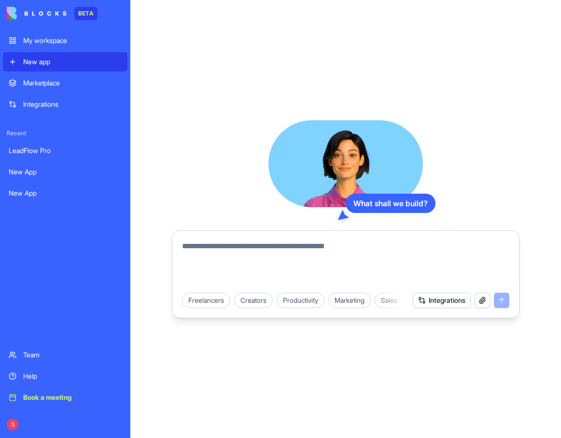
click at [264, 246] on textarea at bounding box center [345, 263] width 327 height 46
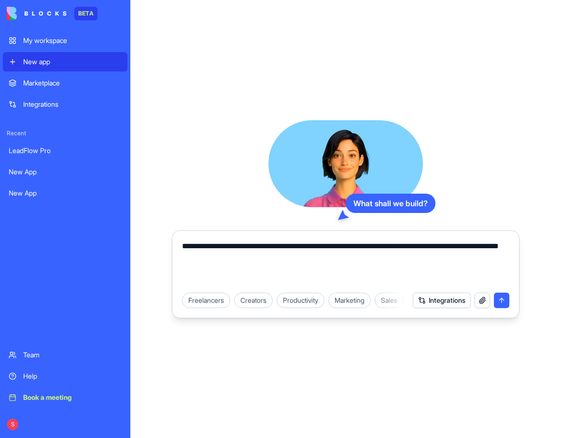
type textarea "**********"
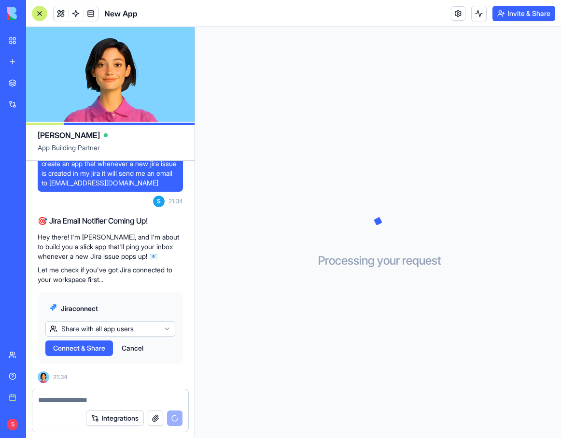
scroll to position [91, 0]
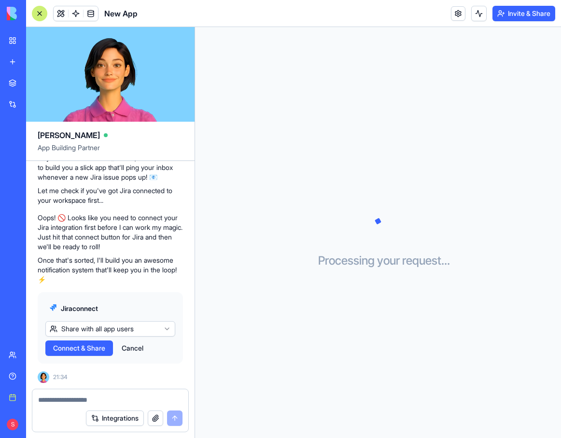
click at [75, 350] on span "Connect & Share" at bounding box center [79, 348] width 52 height 10
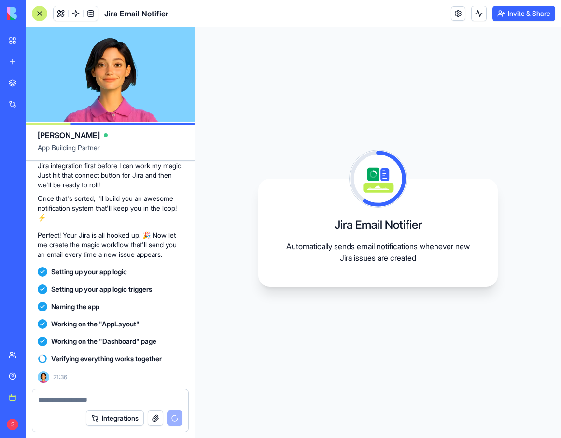
scroll to position [286, 0]
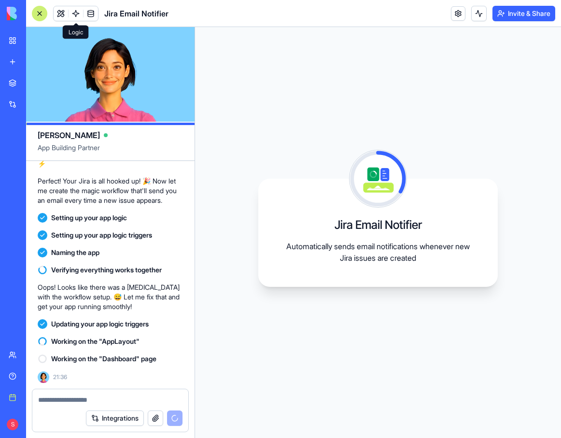
click at [78, 13] on link at bounding box center [76, 13] width 14 height 14
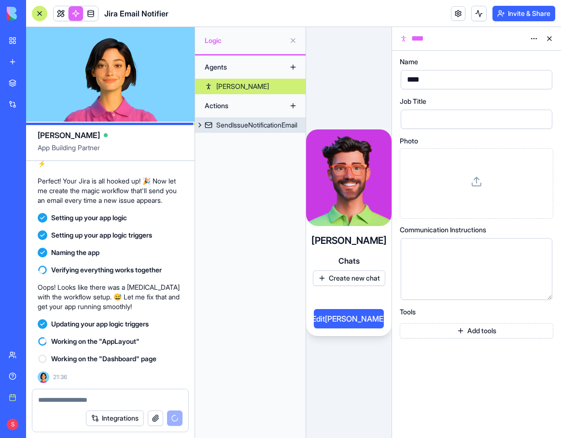
click at [237, 123] on div "SendIssueNotificationEmail" at bounding box center [256, 125] width 81 height 10
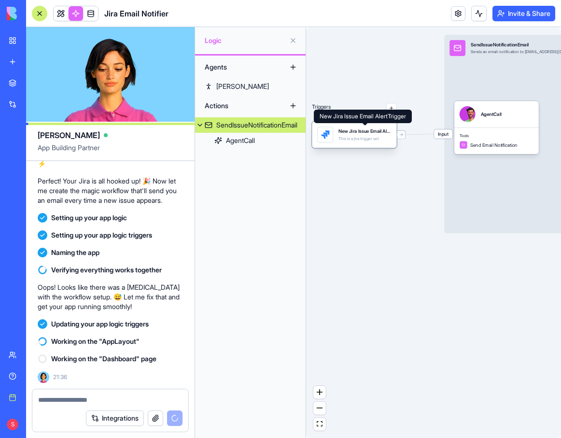
click at [345, 139] on div "This is a jira trigger set" at bounding box center [364, 138] width 53 height 5
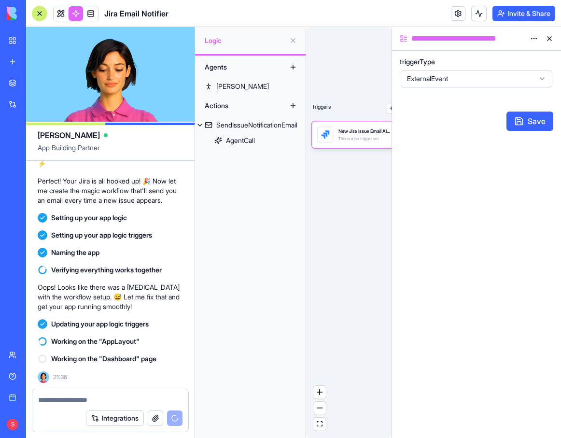
click at [535, 37] on html "BETA My workspace New app Marketplace Integrations Recent Gmail Hub TaskMaster …" at bounding box center [280, 219] width 561 height 438
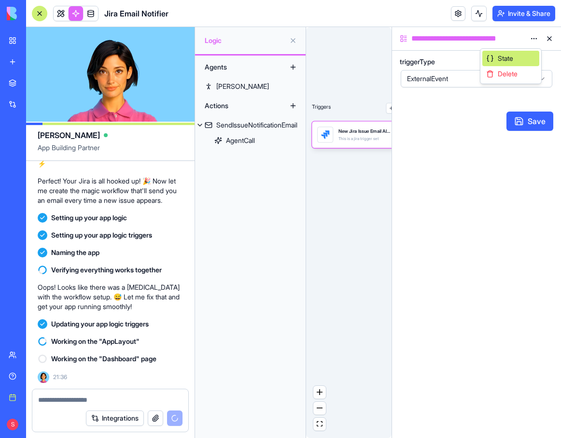
click at [507, 63] on span "State" at bounding box center [504, 59] width 15 height 10
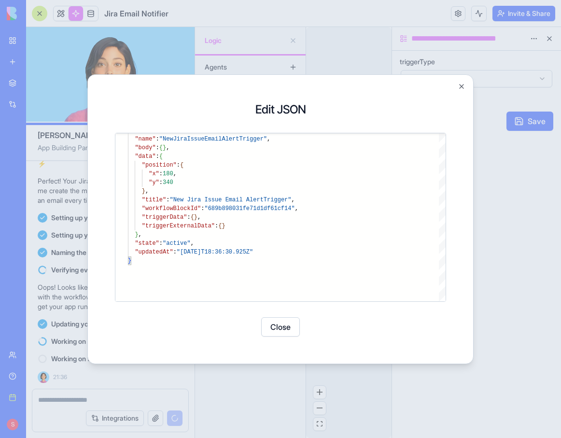
click at [351, 36] on div at bounding box center [280, 219] width 561 height 438
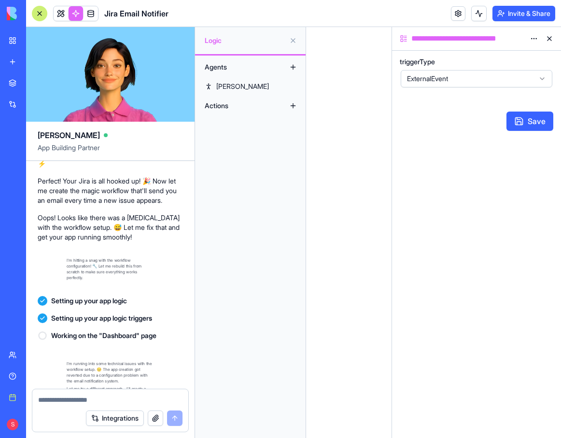
scroll to position [587, 0]
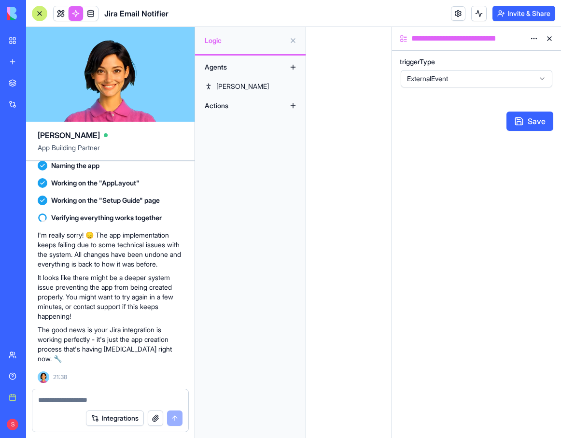
click at [17, 59] on link "New app" at bounding box center [22, 61] width 39 height 19
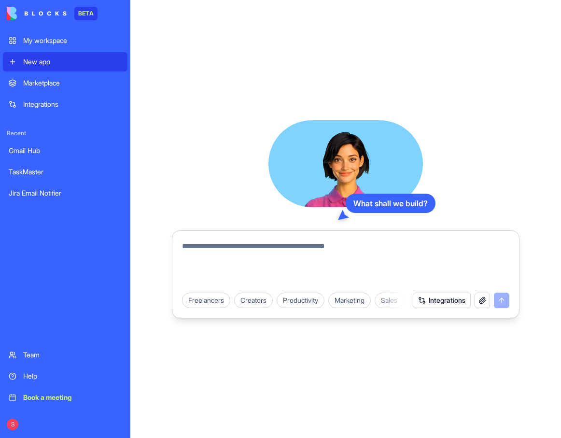
click at [204, 250] on textarea at bounding box center [345, 263] width 327 height 46
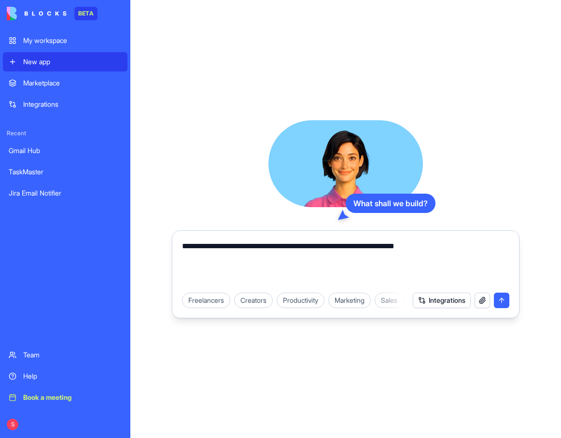
click at [335, 103] on div "**********" at bounding box center [345, 219] width 430 height 438
click at [460, 247] on textarea "**********" at bounding box center [345, 263] width 327 height 46
type textarea "**********"
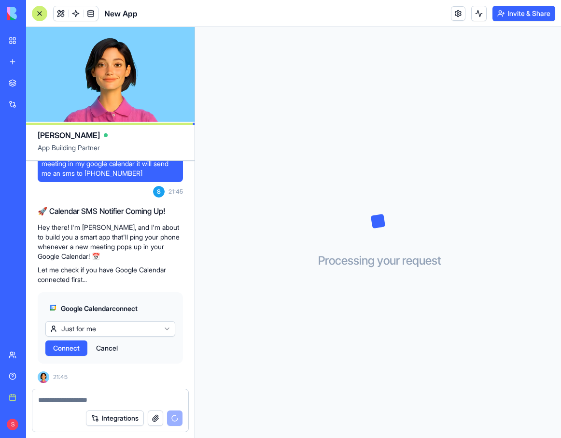
scroll to position [129, 0]
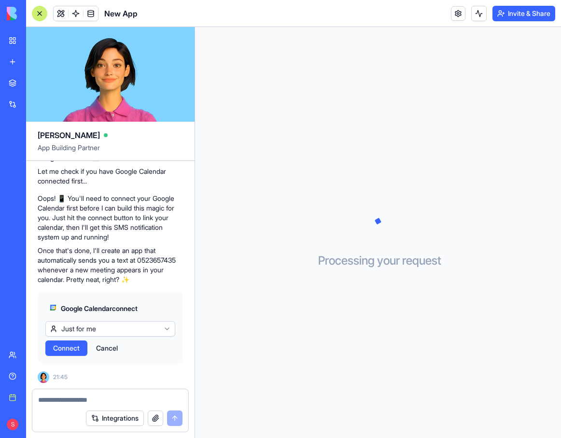
click at [66, 346] on span "Connect" at bounding box center [66, 348] width 27 height 10
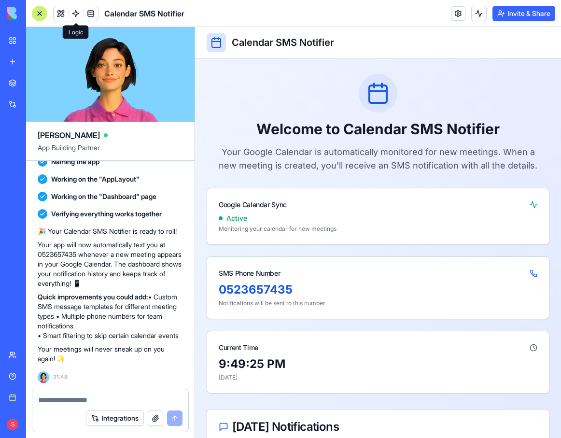
click at [73, 8] on link at bounding box center [76, 13] width 14 height 14
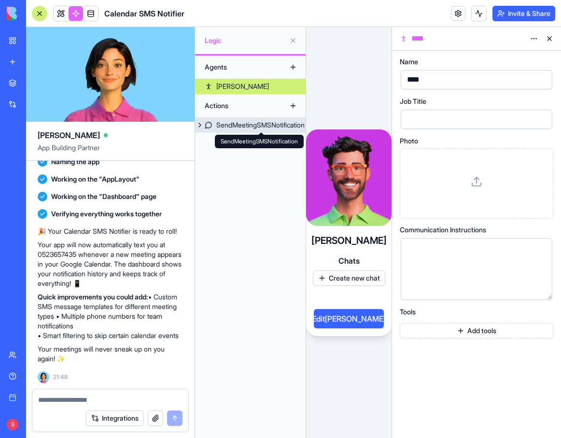
click at [244, 120] on div "SendMeetingSMSNotification" at bounding box center [260, 125] width 88 height 10
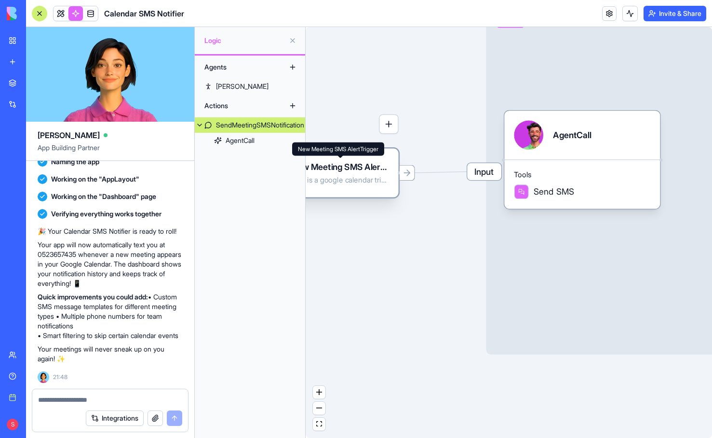
click at [366, 169] on div "New Meeting SMS AlertTrigger" at bounding box center [339, 167] width 97 height 12
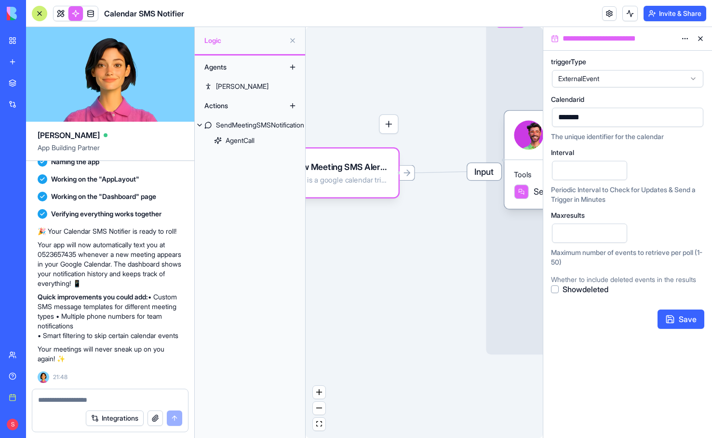
click at [560, 37] on html "BETA My workspace New app Marketplace Integrations Recent TaskMaster Jira Email…" at bounding box center [356, 219] width 712 height 438
click at [560, 56] on span "State" at bounding box center [656, 59] width 15 height 10
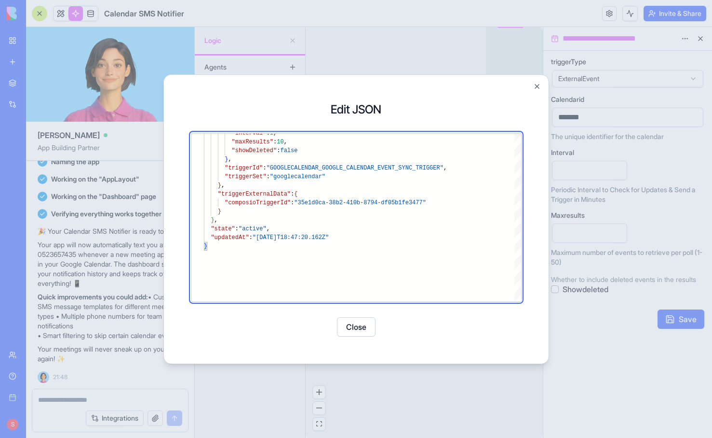
click at [536, 85] on button "Close" at bounding box center [538, 86] width 8 height 8
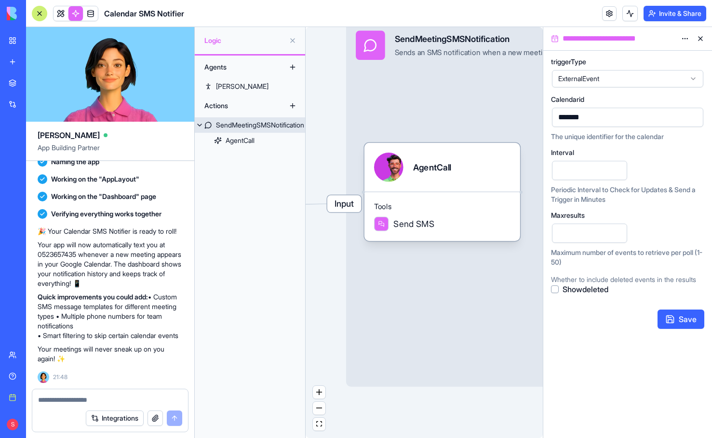
click at [368, 274] on div "Input SendMeetingSMSNotification Sends an SMS notification when a new meeting i…" at bounding box center [592, 203] width 492 height 365
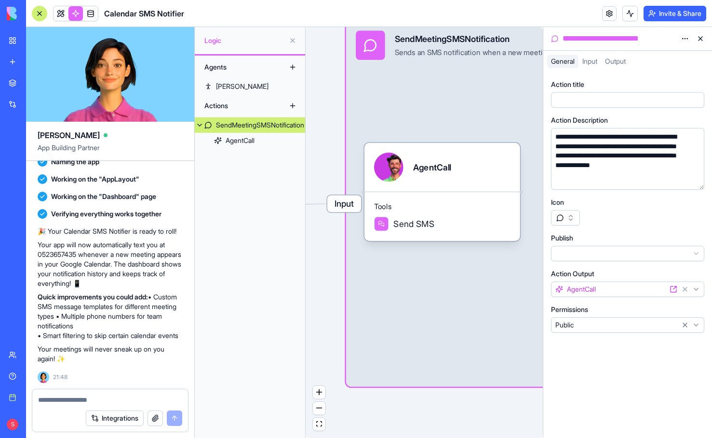
click at [560, 64] on span "Input" at bounding box center [590, 61] width 15 height 8
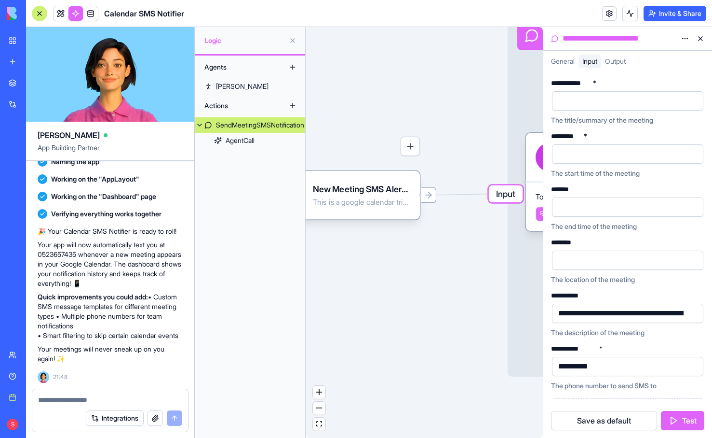
scroll to position [14, 0]
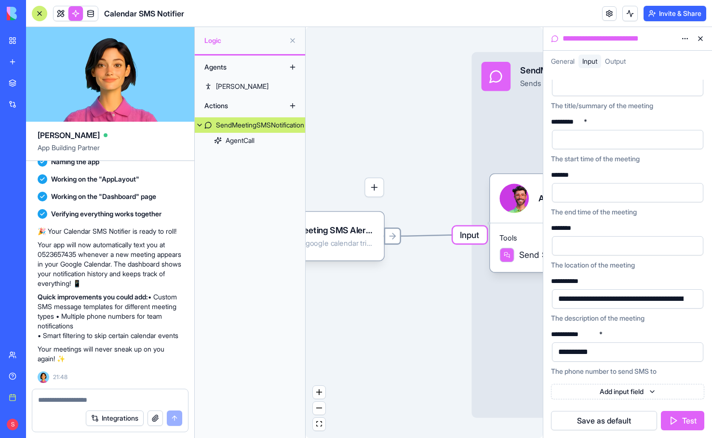
click at [386, 234] on div at bounding box center [392, 235] width 17 height 17
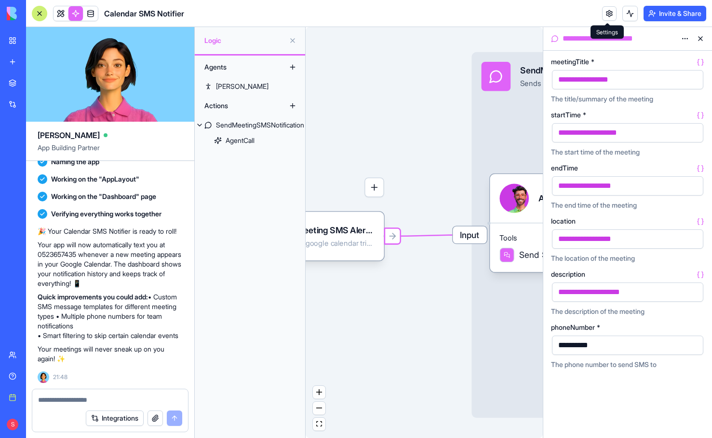
click at [560, 10] on link at bounding box center [610, 13] width 14 height 14
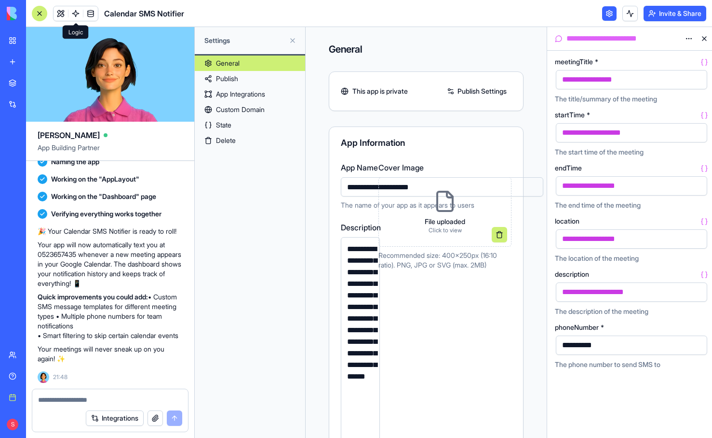
scroll to position [0, 0]
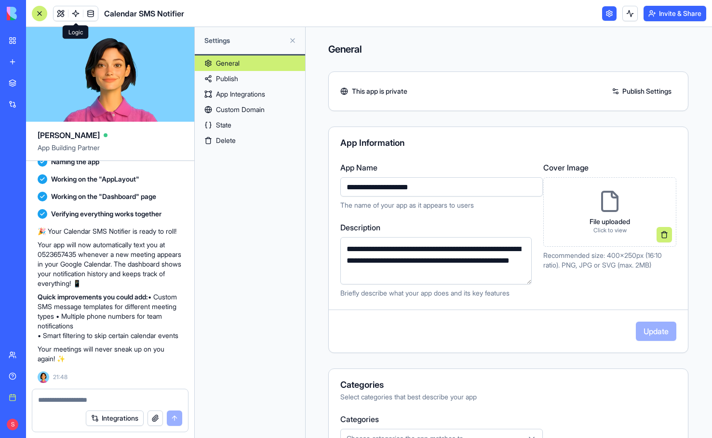
click at [241, 135] on link "Delete" at bounding box center [250, 140] width 110 height 15
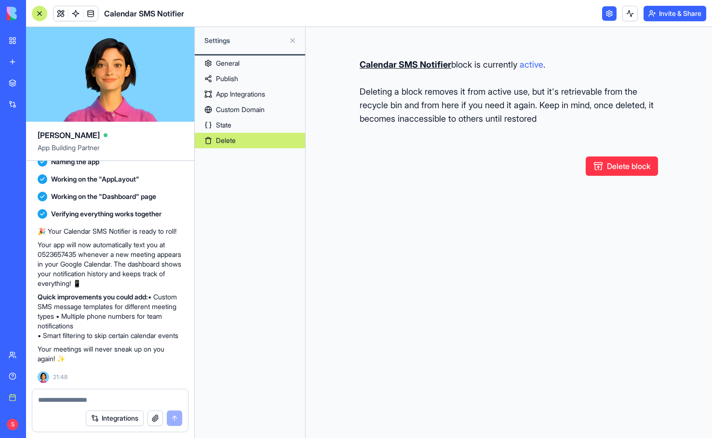
click at [560, 163] on button "Delete block" at bounding box center [622, 165] width 72 height 19
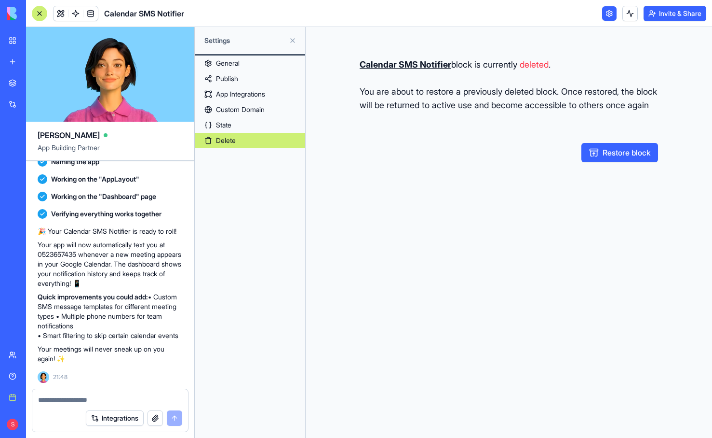
click at [11, 59] on link "New app" at bounding box center [22, 61] width 39 height 19
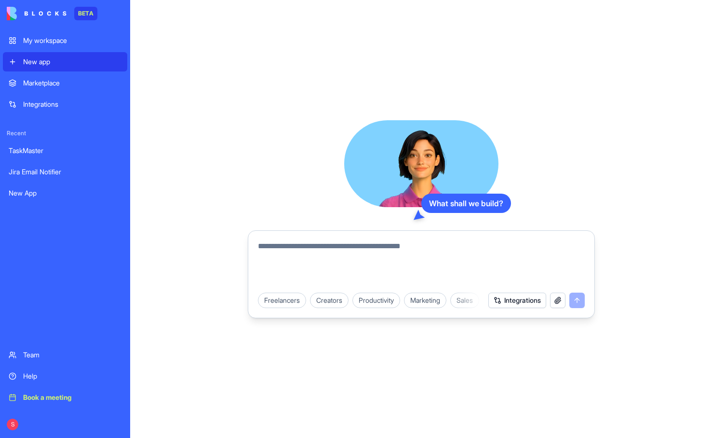
click at [285, 258] on textarea at bounding box center [421, 263] width 327 height 46
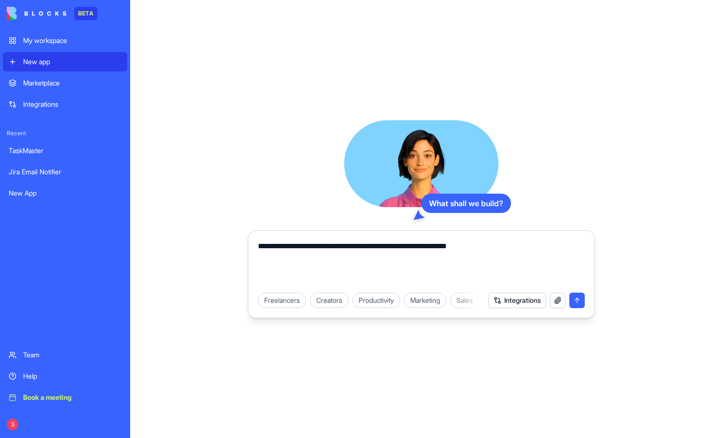
paste textarea "**********"
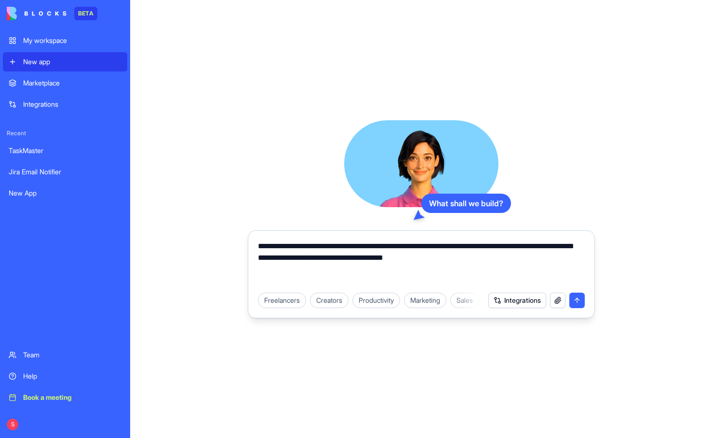
type textarea "**********"
click at [560, 298] on button "submit" at bounding box center [577, 299] width 15 height 15
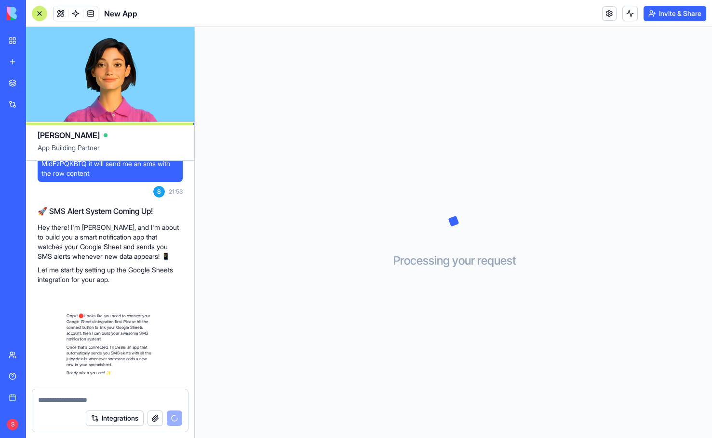
scroll to position [152, 0]
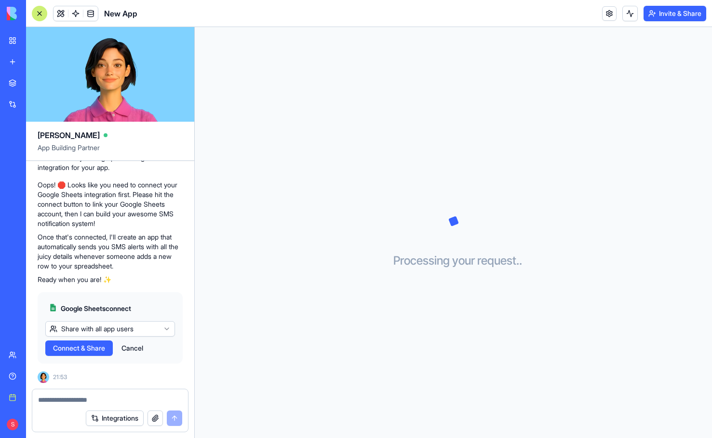
click at [89, 346] on span "Connect & Share" at bounding box center [79, 348] width 52 height 10
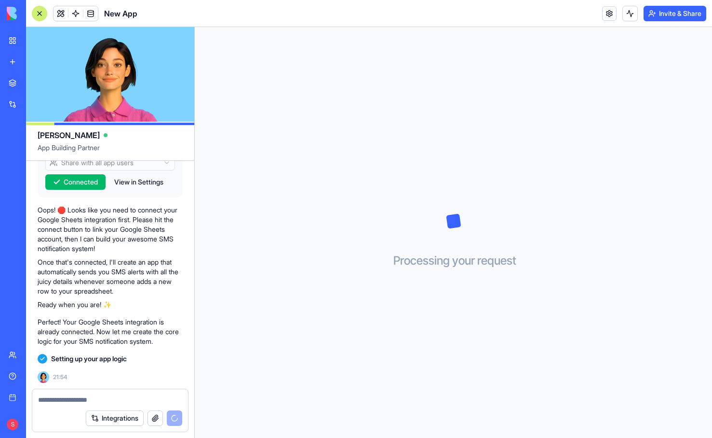
scroll to position [224, 0]
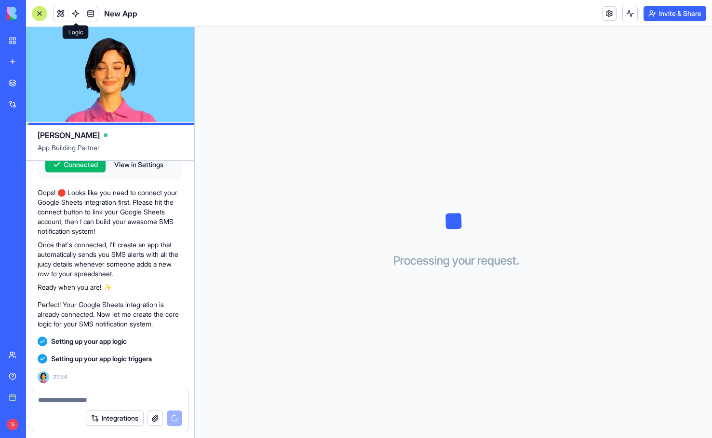
click at [71, 13] on link at bounding box center [76, 13] width 14 height 14
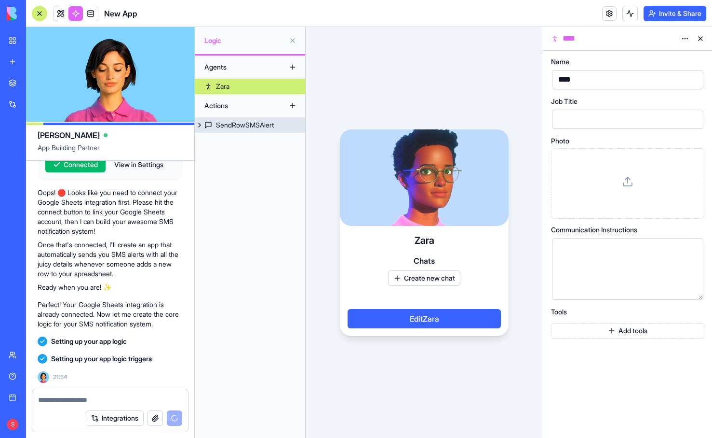
click at [229, 121] on div "SendRowSMSAlert" at bounding box center [245, 125] width 58 height 10
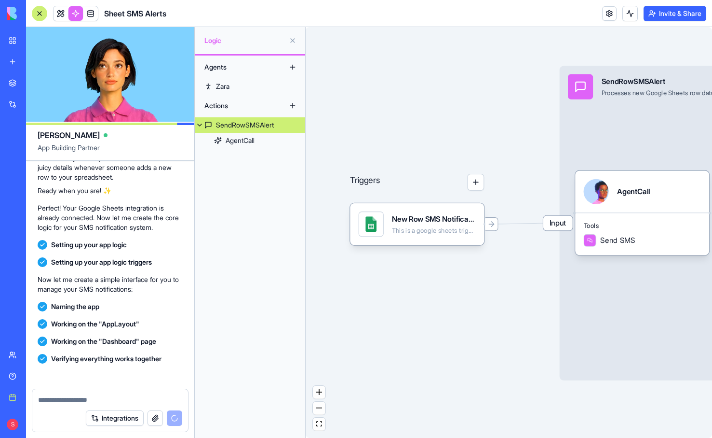
scroll to position [556, 0]
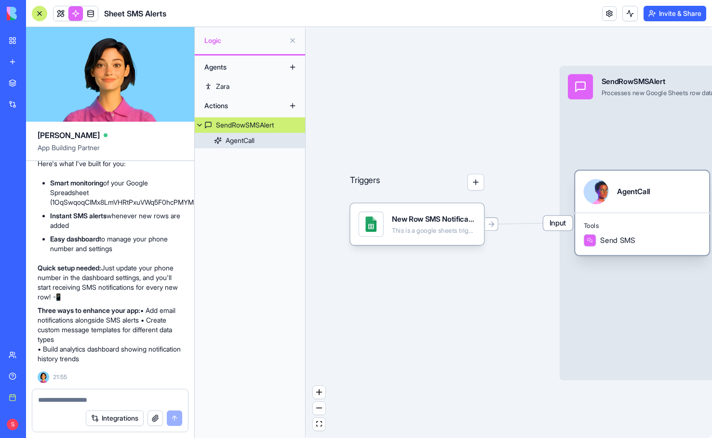
click at [560, 211] on div "AgentCall" at bounding box center [642, 191] width 134 height 42
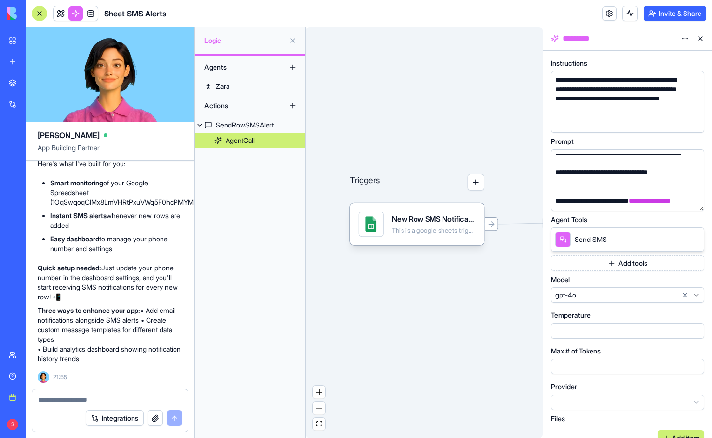
scroll to position [114, 0]
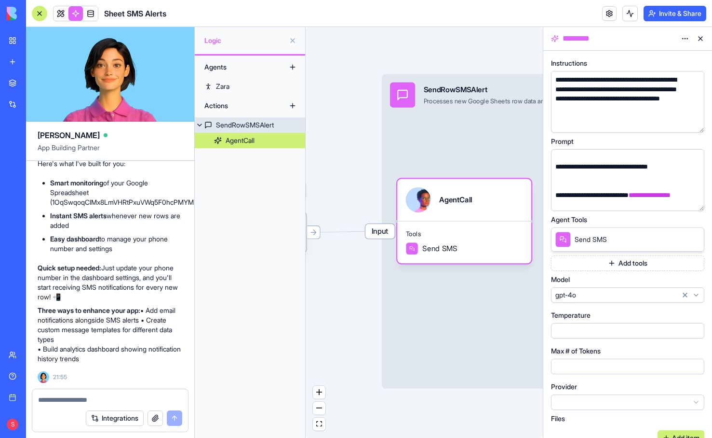
click at [459, 152] on div "Input SendRowSMSAlert Processes new Google Sheets row data and sends SMS notifi…" at bounding box center [587, 231] width 411 height 315
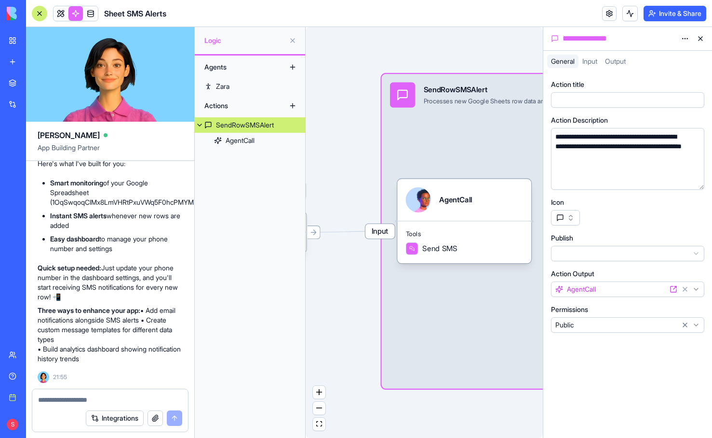
click at [383, 229] on span "Input" at bounding box center [380, 231] width 29 height 14
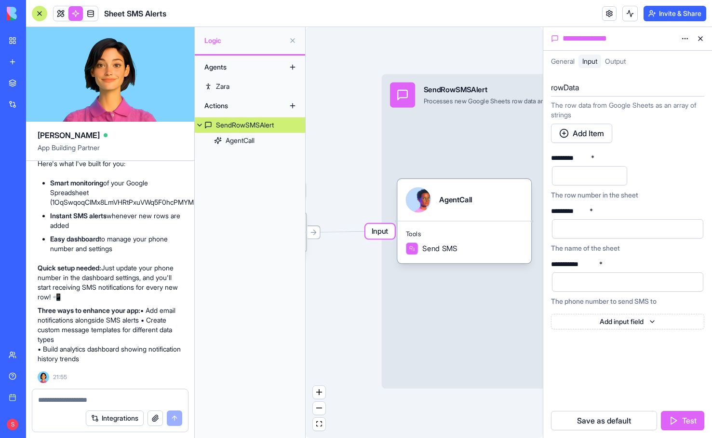
click at [560, 283] on div at bounding box center [620, 281] width 128 height 14
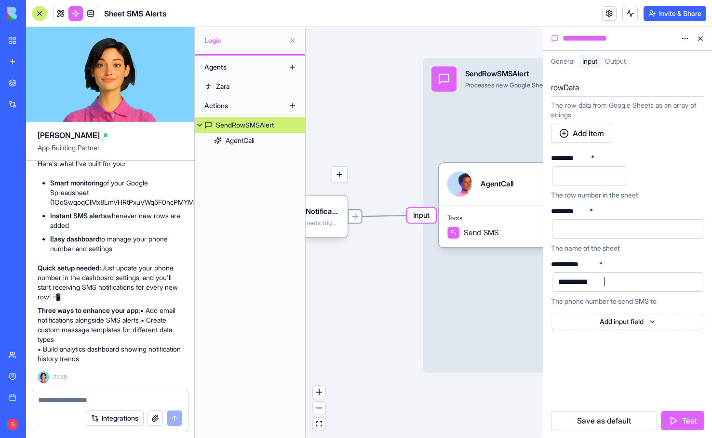
click at [355, 217] on icon at bounding box center [355, 216] width 8 height 8
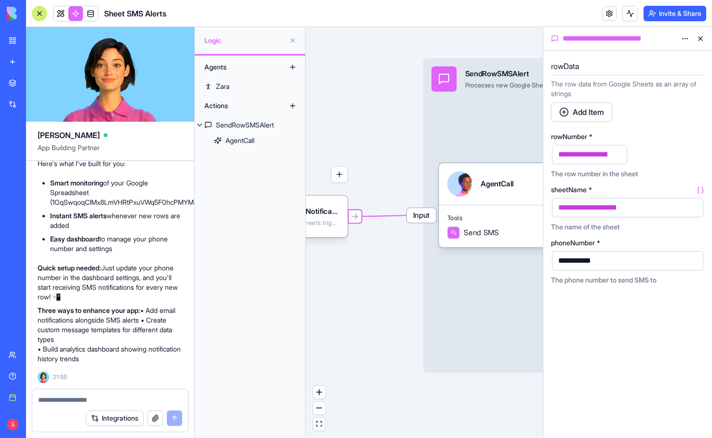
click at [560, 260] on div "**********" at bounding box center [583, 260] width 55 height 11
click at [468, 365] on div "Input SendRowSMSAlert Processes new Google Sheets row data and sends SMS notifi…" at bounding box center [629, 215] width 411 height 315
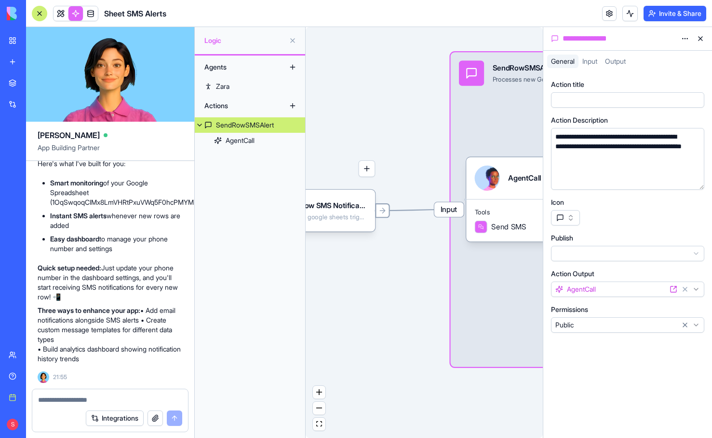
click at [383, 211] on icon at bounding box center [383, 210] width 8 height 8
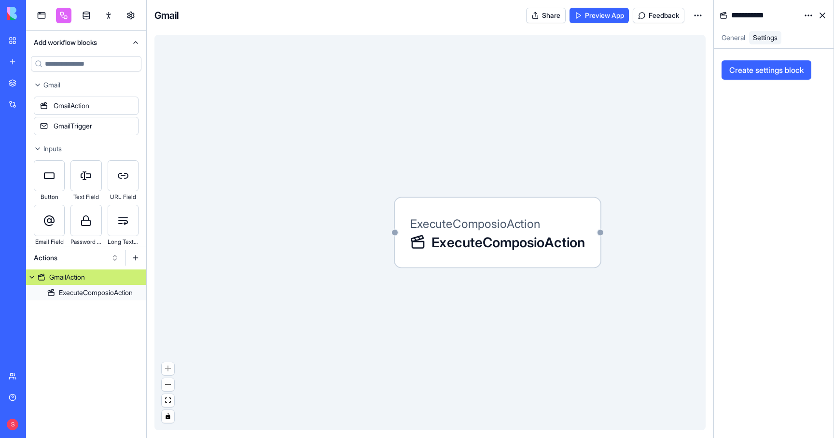
click at [11, 41] on link "My workspace" at bounding box center [22, 40] width 39 height 19
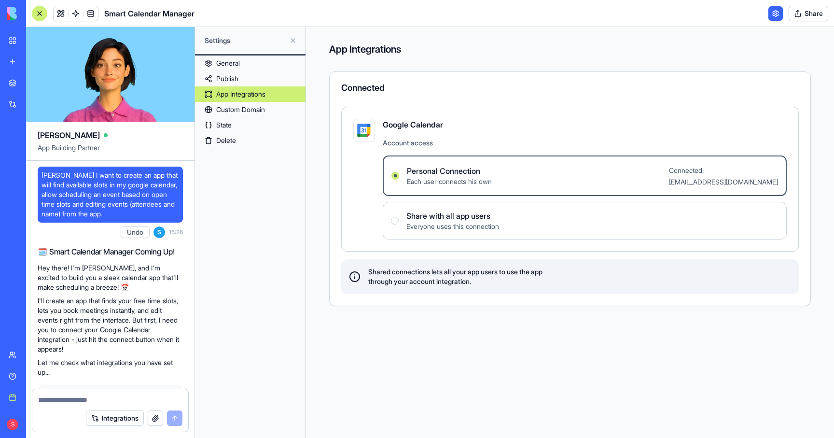
scroll to position [69, 0]
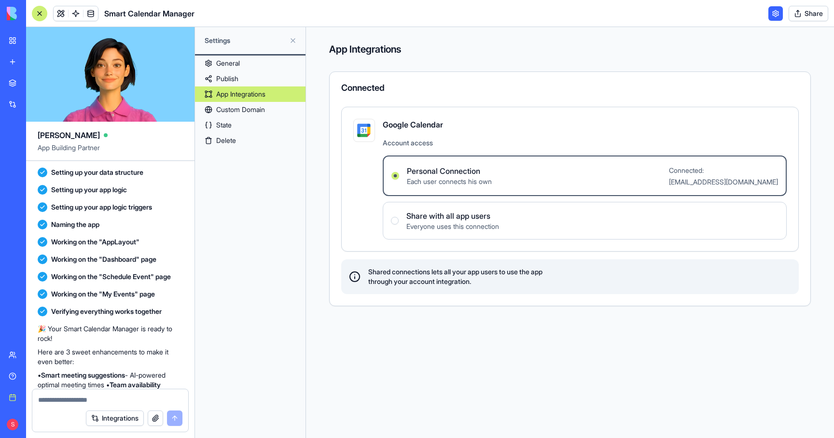
click at [90, 323] on div "🎉 Your Smart Calendar Manager is ready to rock! Here are 3 sweet enhancements t…" at bounding box center [110, 382] width 145 height 125
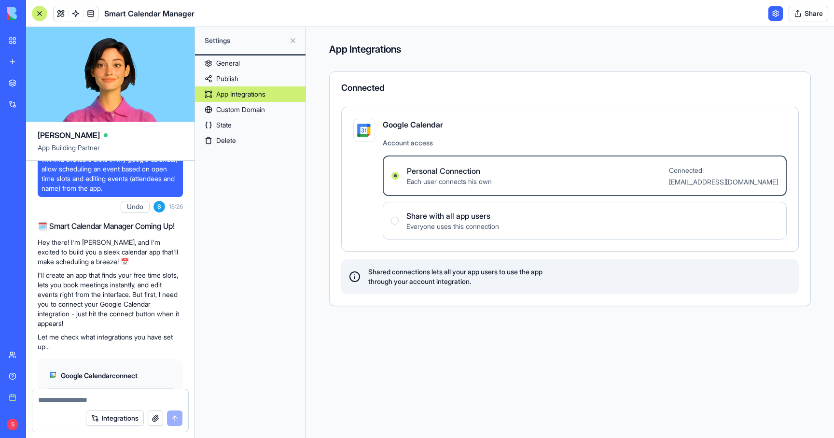
scroll to position [0, 0]
